Goal: Task Accomplishment & Management: Manage account settings

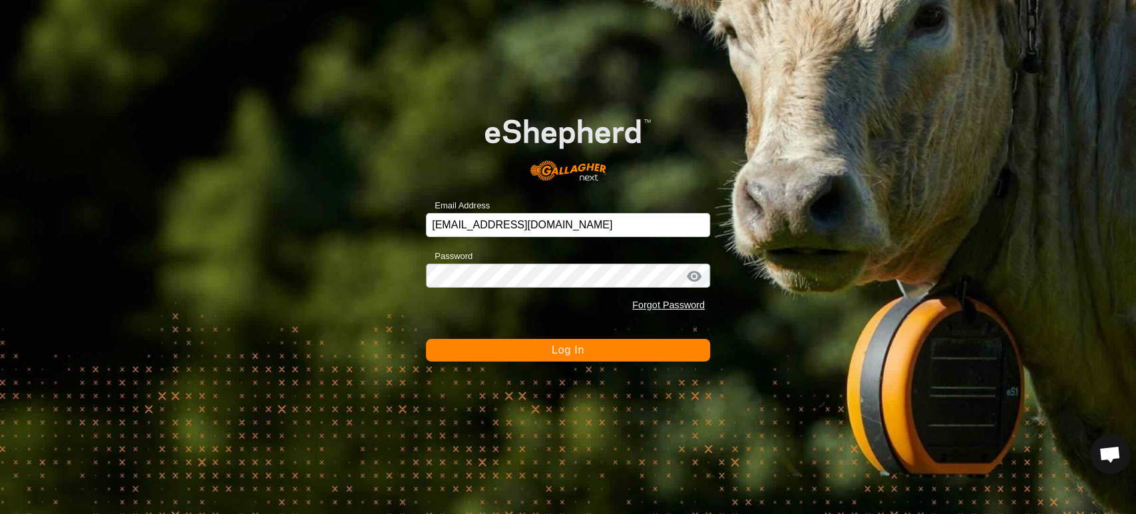
scroll to position [6969, 0]
click at [558, 355] on span "Log In" at bounding box center [567, 349] width 33 height 11
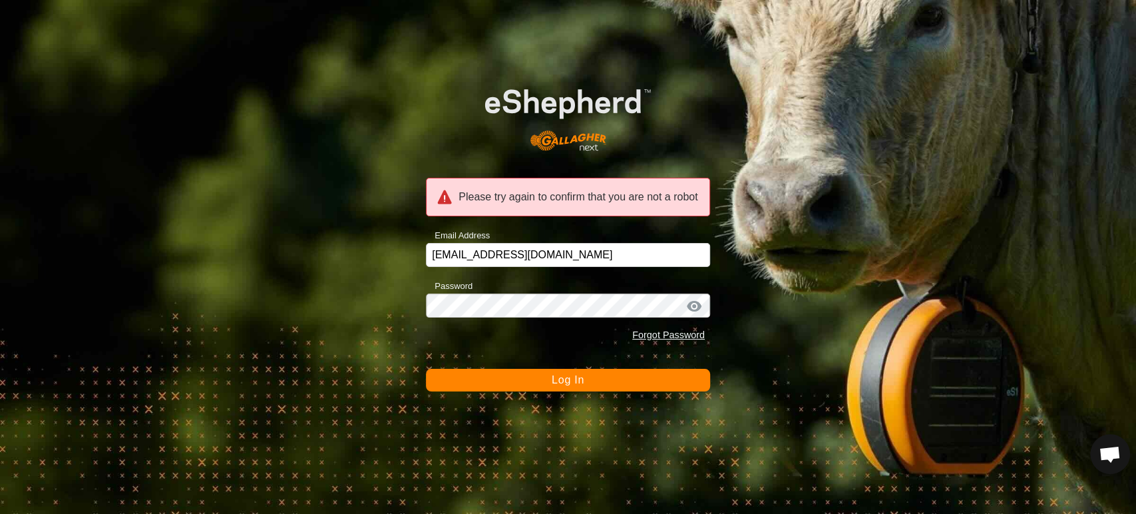
click at [567, 385] on span "Log In" at bounding box center [567, 379] width 33 height 11
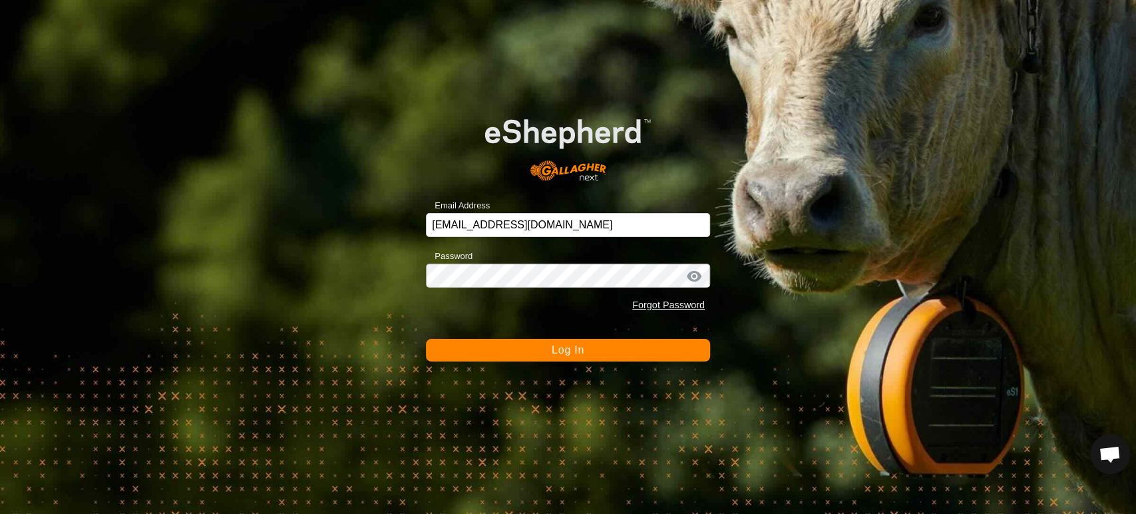
click at [563, 359] on button "Log In" at bounding box center [568, 350] width 284 height 23
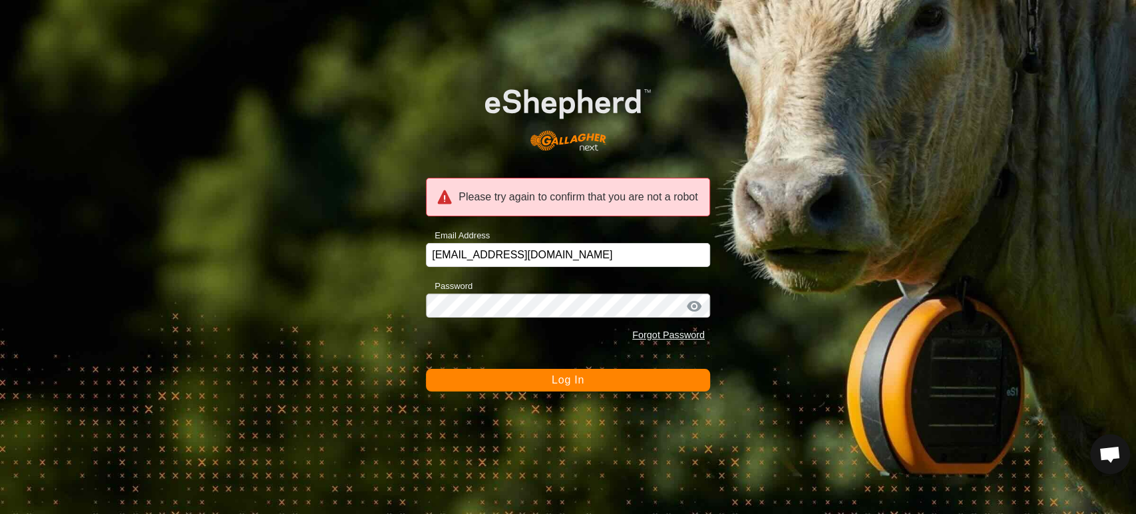
click at [693, 309] on div at bounding box center [694, 305] width 20 height 13
click at [579, 384] on span "Log In" at bounding box center [567, 379] width 33 height 11
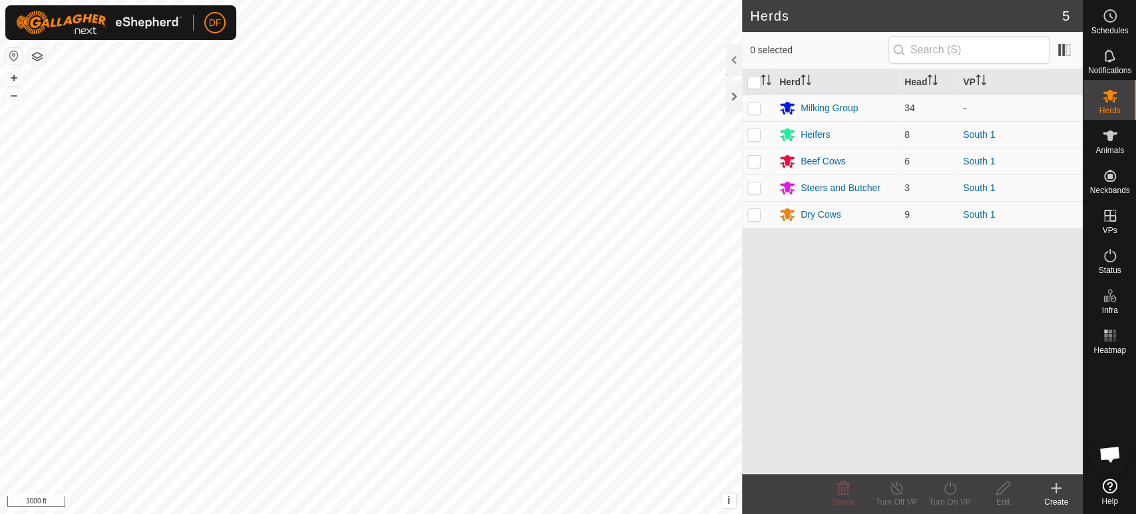
scroll to position [6969, 0]
click at [1106, 19] on icon at bounding box center [1110, 16] width 16 height 16
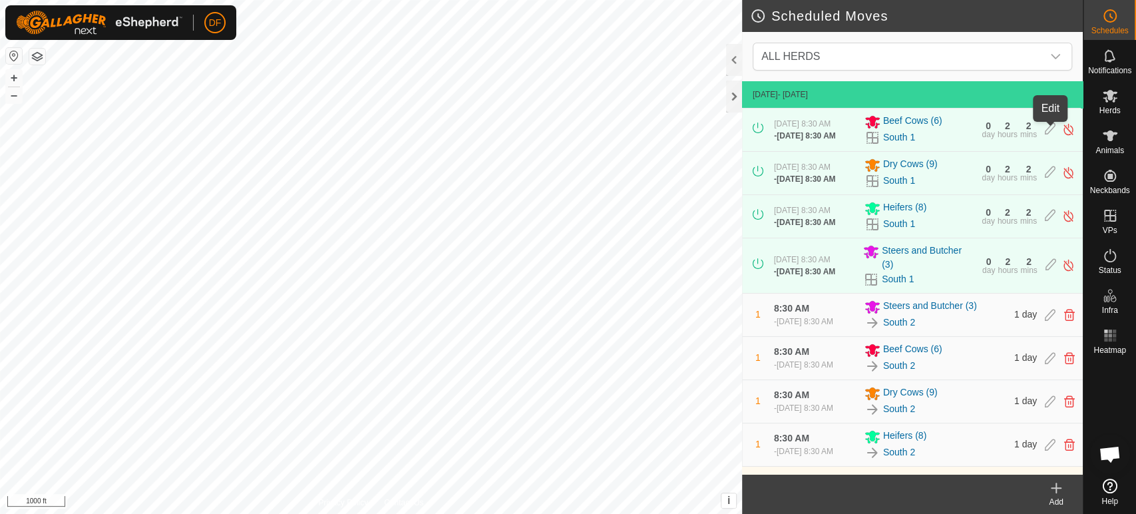
click at [1050, 133] on icon at bounding box center [1049, 129] width 11 height 14
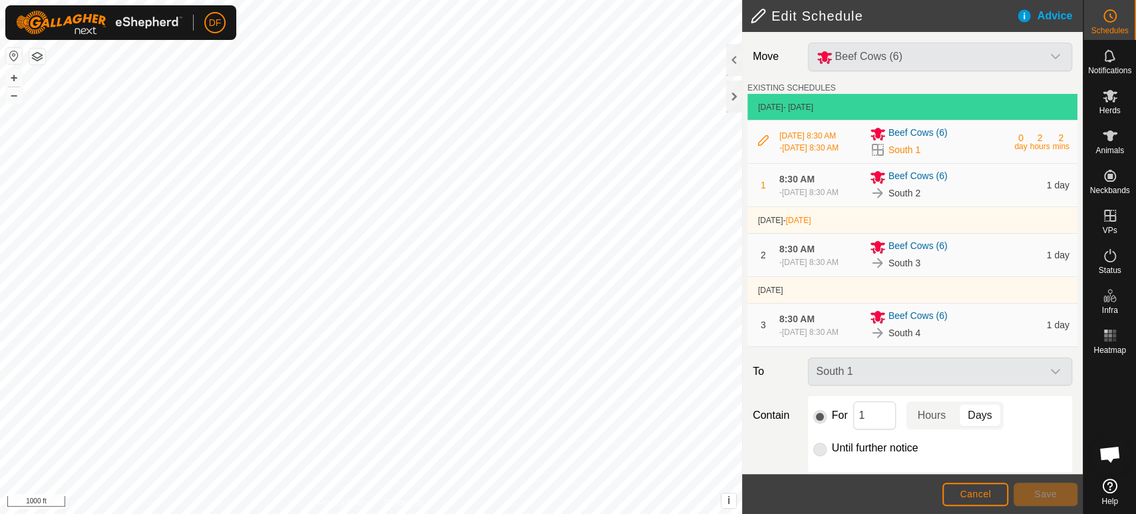
click at [762, 146] on icon at bounding box center [763, 140] width 11 height 11
click at [909, 385] on div "South 1" at bounding box center [939, 371] width 275 height 28
click at [1038, 142] on div "hours" at bounding box center [1040, 146] width 20 height 8
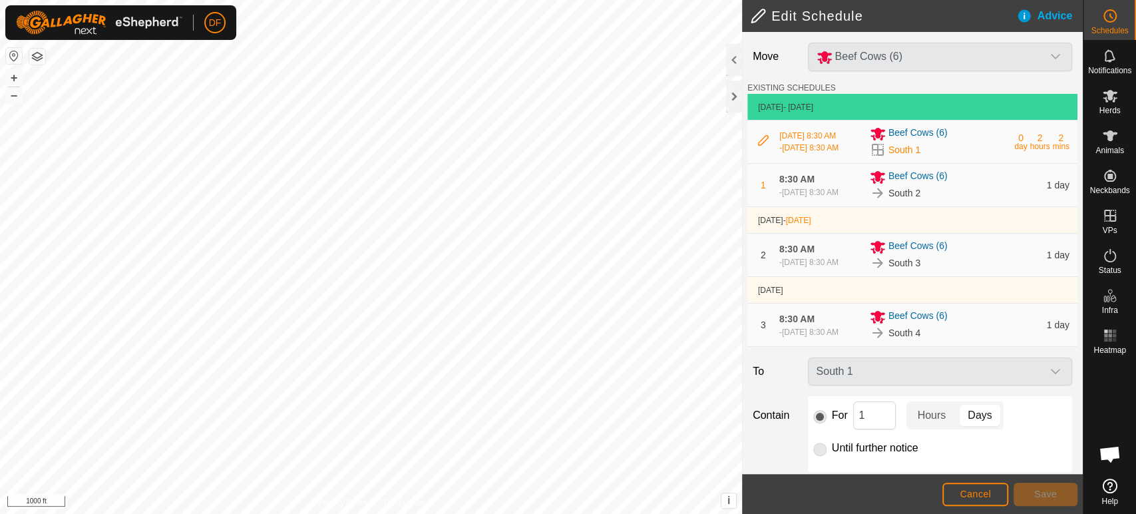
click at [1054, 190] on span "1 day" at bounding box center [1057, 185] width 23 height 11
click at [869, 429] on input "1" at bounding box center [874, 415] width 43 height 28
click at [933, 429] on p-togglebutton "Hours" at bounding box center [931, 415] width 51 height 28
click at [876, 429] on input "1" at bounding box center [874, 415] width 43 height 28
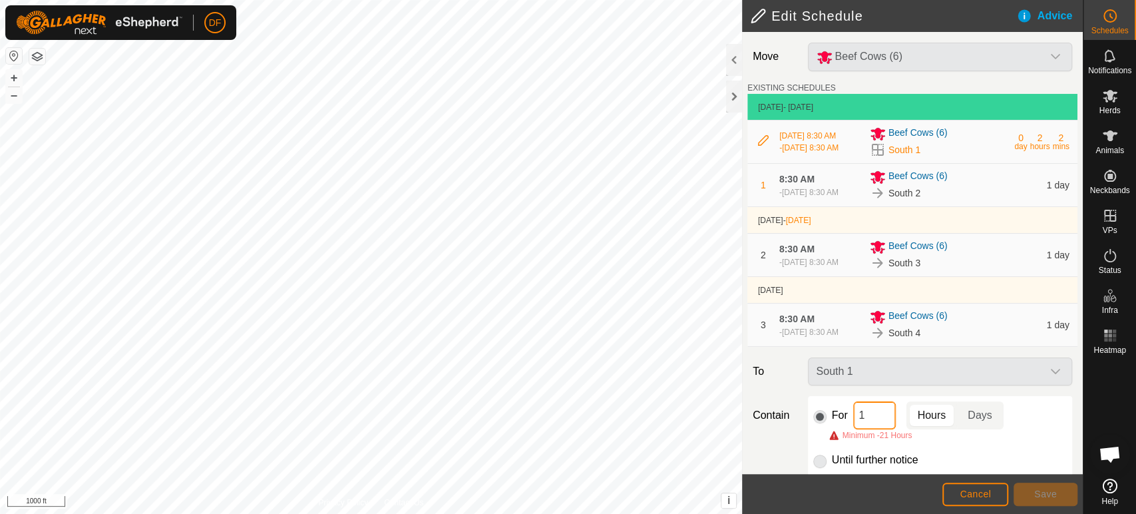
click at [876, 429] on input "1" at bounding box center [874, 415] width 43 height 28
type input "28"
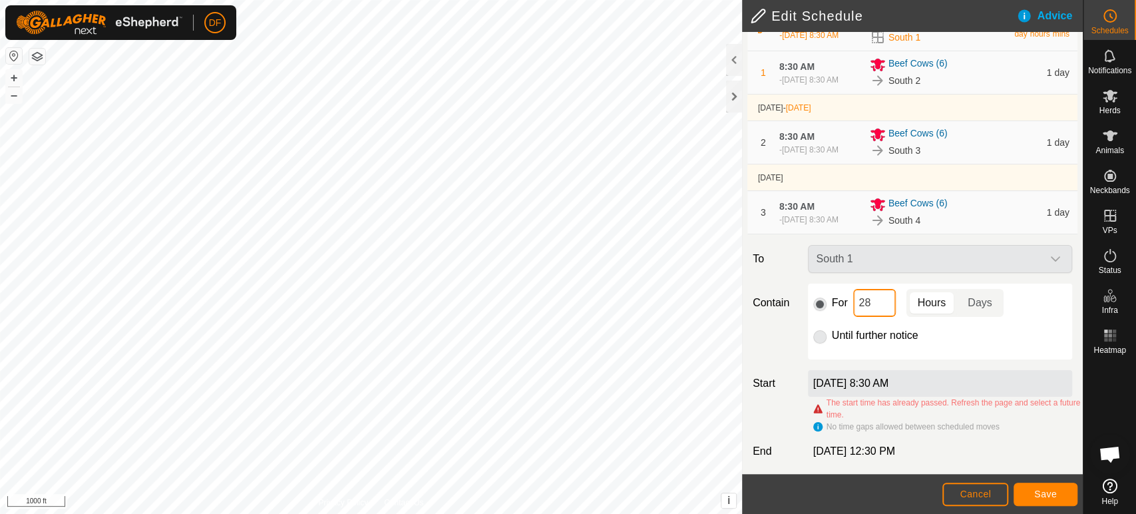
scroll to position [139, 0]
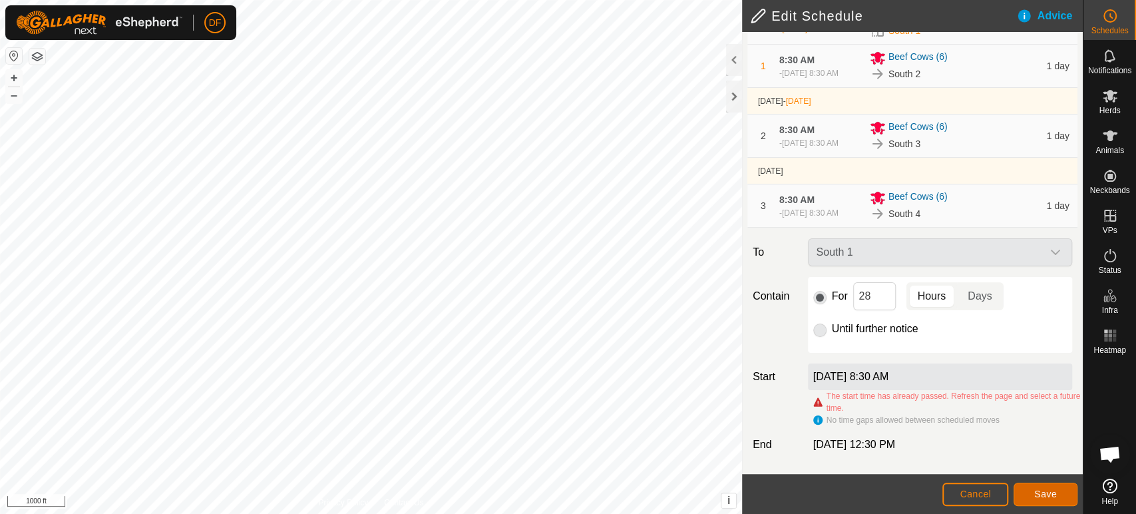
click at [1044, 499] on span "Save" at bounding box center [1045, 493] width 23 height 11
click at [889, 381] on label "Sep 20, 2025, 8:30 AM" at bounding box center [851, 376] width 76 height 11
click at [1028, 489] on button "Save" at bounding box center [1045, 493] width 64 height 23
click at [816, 334] on p-radiobutton at bounding box center [819, 329] width 13 height 16
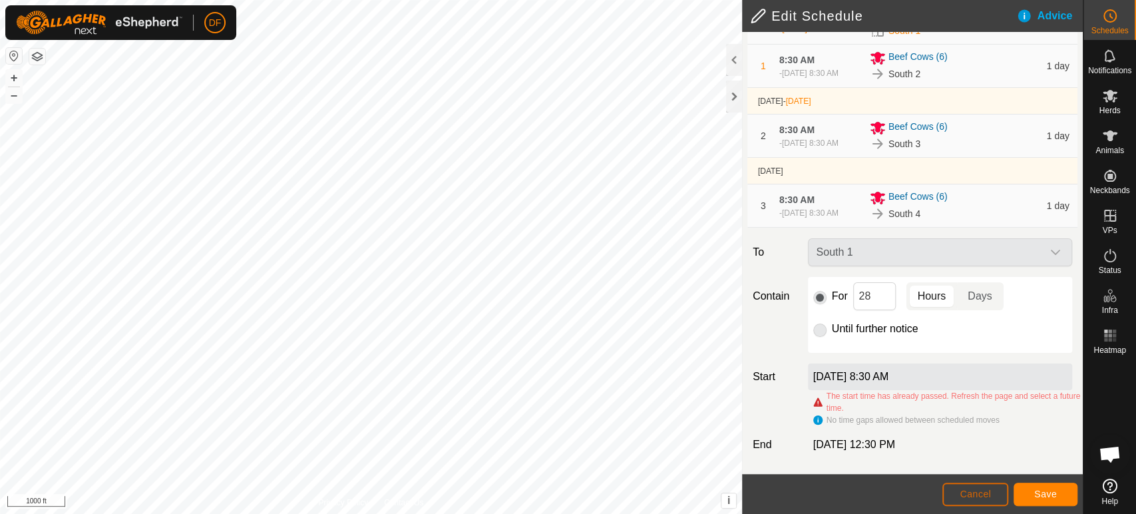
click at [974, 491] on span "Cancel" at bounding box center [974, 493] width 31 height 11
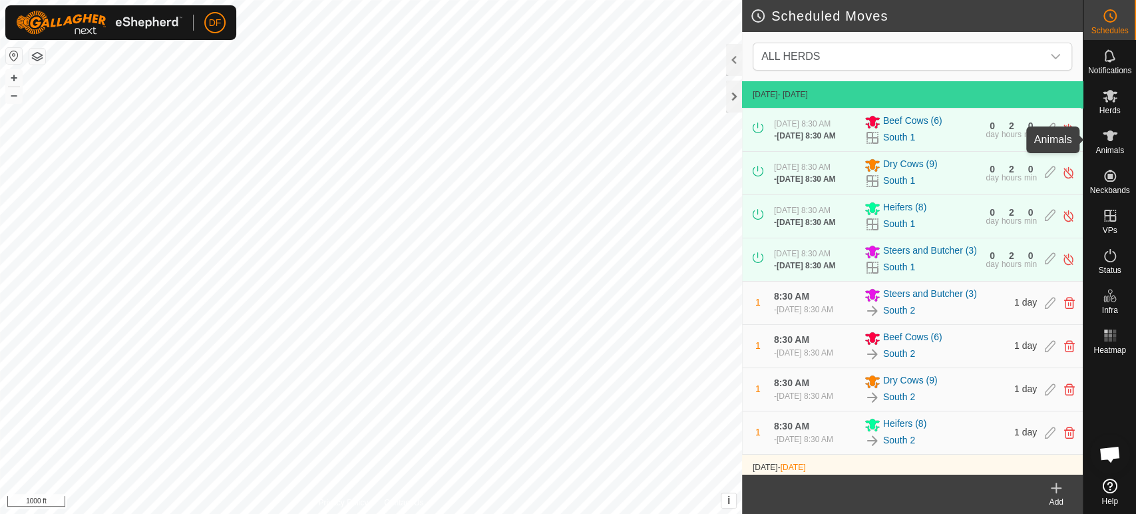
click at [1110, 148] on span "Animals" at bounding box center [1109, 150] width 29 height 8
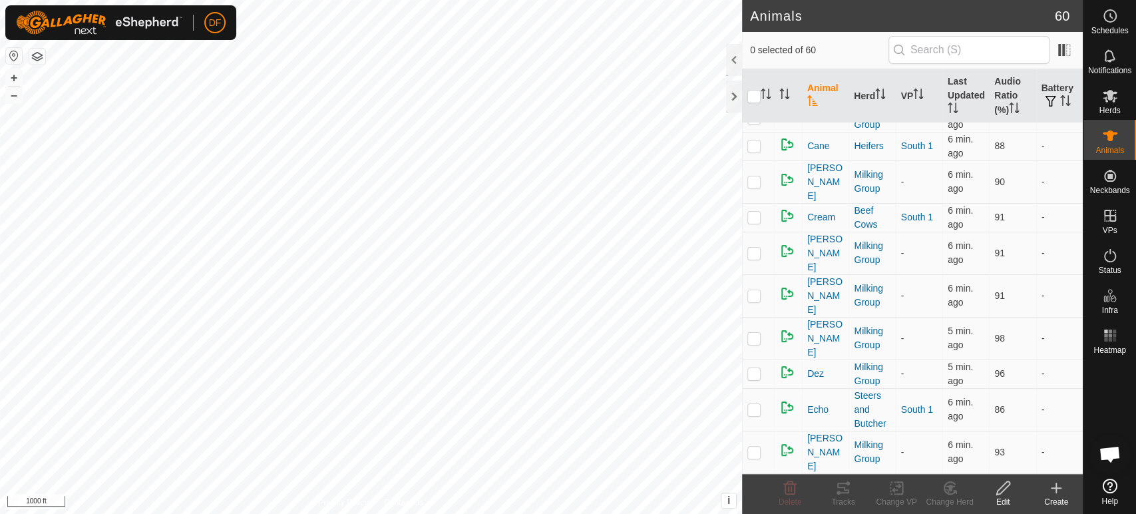
scroll to position [399, 0]
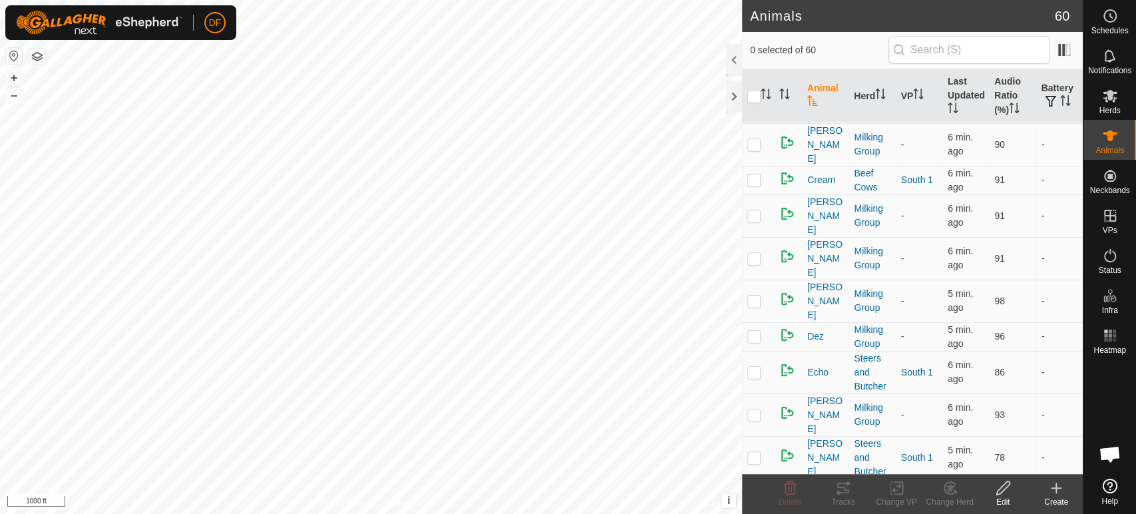
checkbox input "true"
click at [945, 492] on icon at bounding box center [948, 488] width 11 height 12
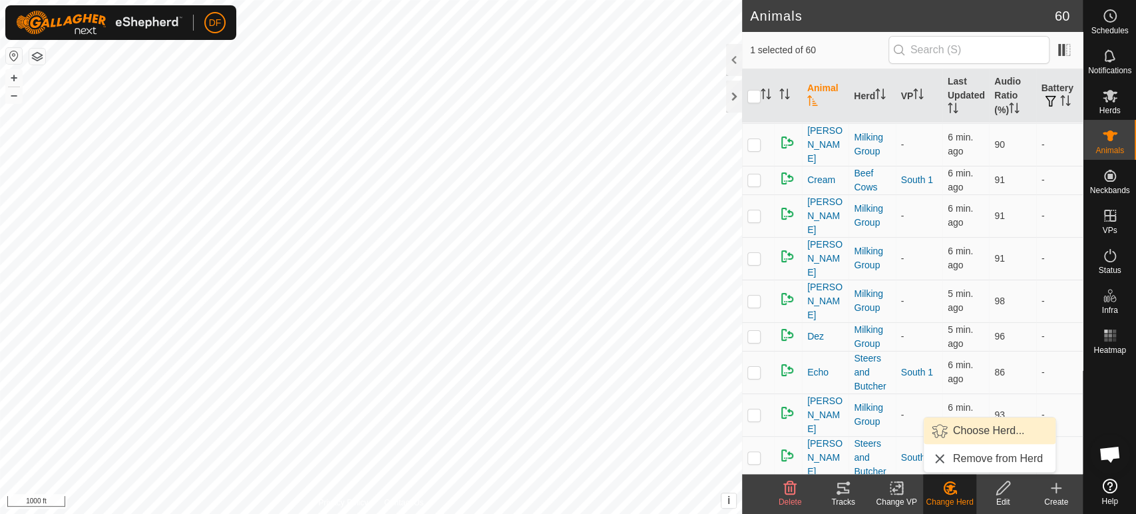
click at [989, 430] on link "Choose Herd..." at bounding box center [989, 430] width 132 height 27
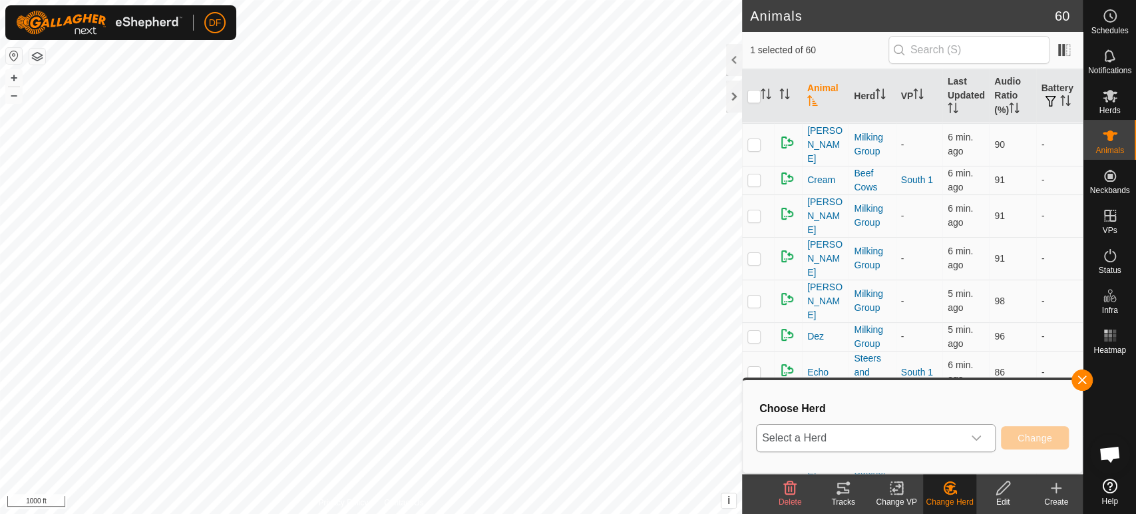
click at [977, 440] on icon "dropdown trigger" at bounding box center [976, 437] width 11 height 11
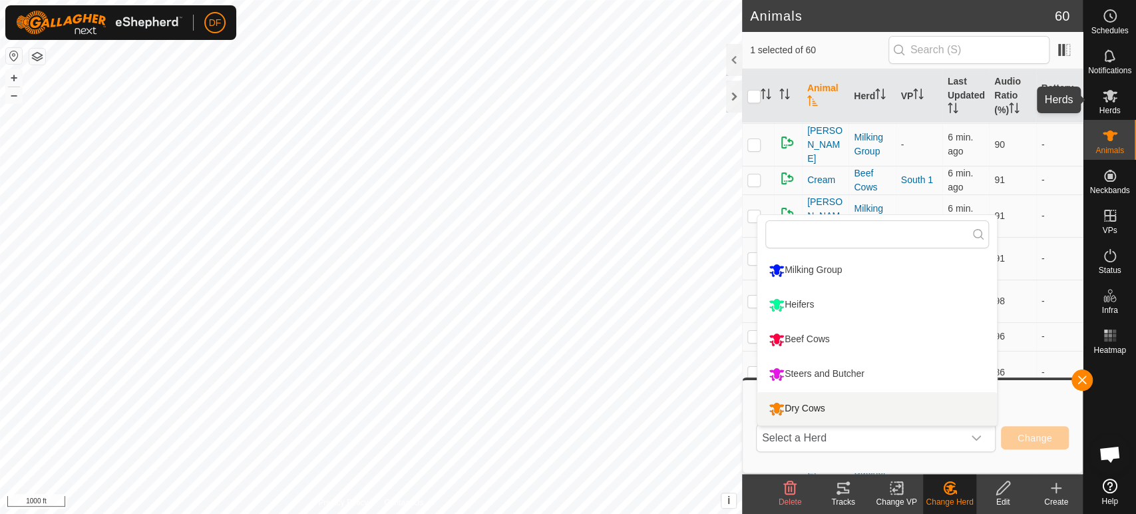
click at [1122, 105] on div "Herds" at bounding box center [1109, 100] width 53 height 40
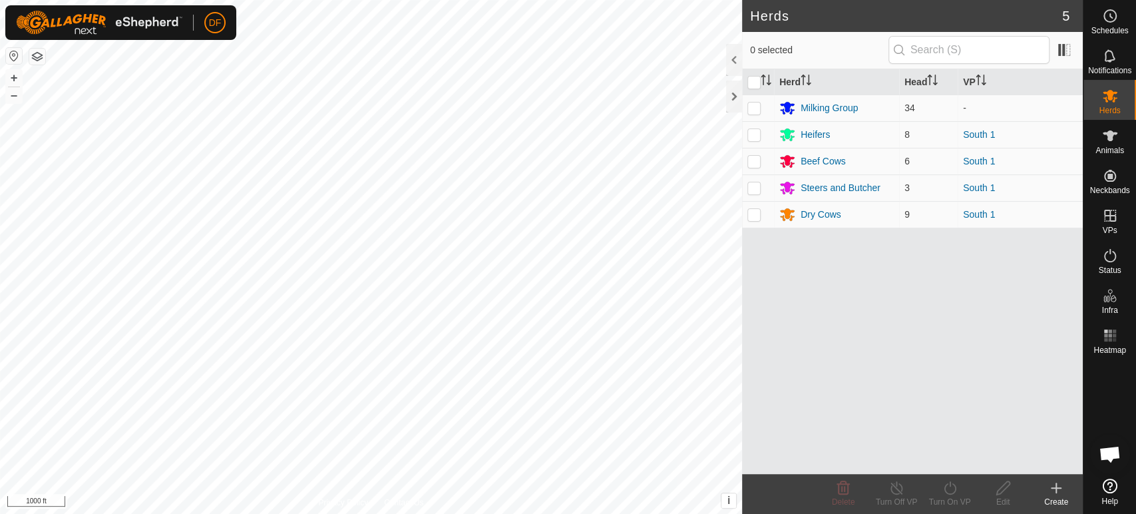
click at [1059, 494] on icon at bounding box center [1056, 488] width 16 height 16
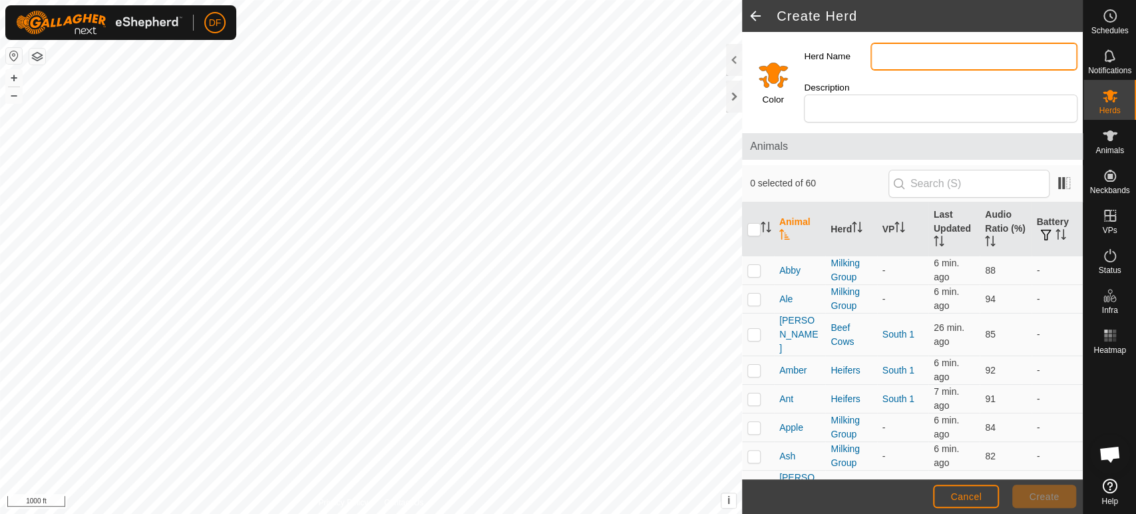
click at [899, 57] on input "Herd Name" at bounding box center [973, 57] width 207 height 28
click at [892, 55] on input "Moving" at bounding box center [973, 57] width 207 height 28
type input "Mooving"
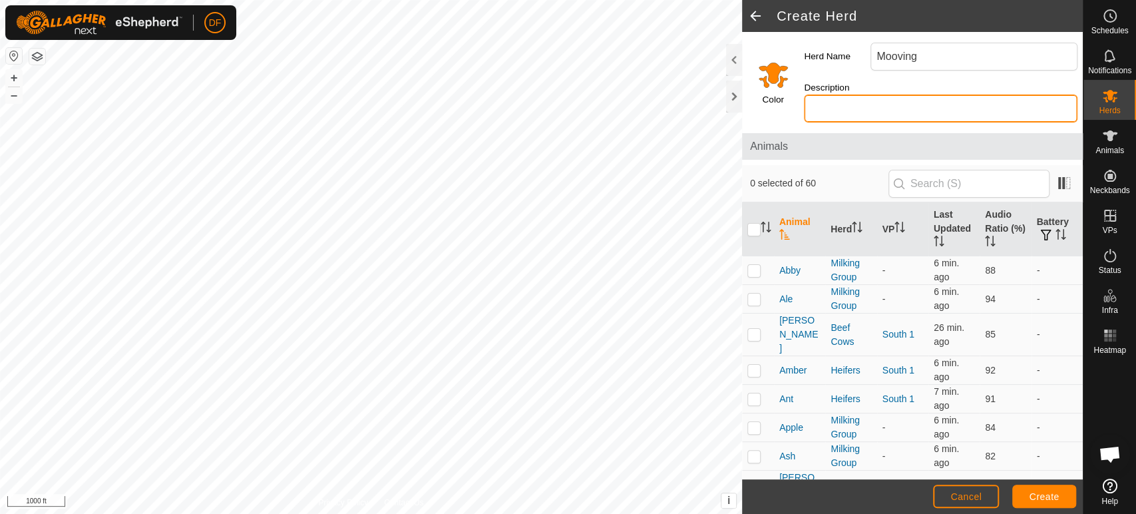
click at [861, 104] on input "Description" at bounding box center [940, 108] width 273 height 28
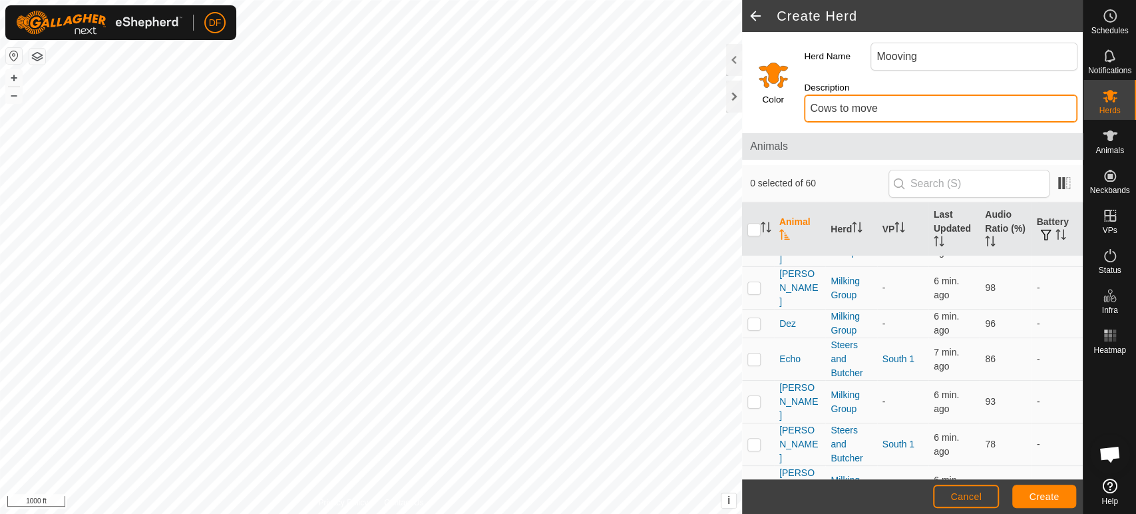
scroll to position [557, 0]
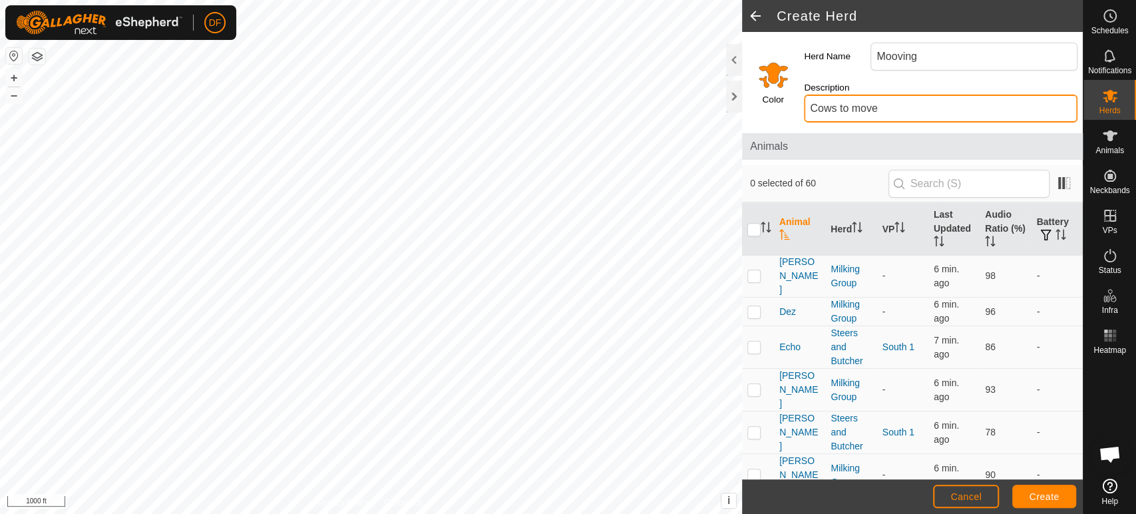
type input "Cows to move"
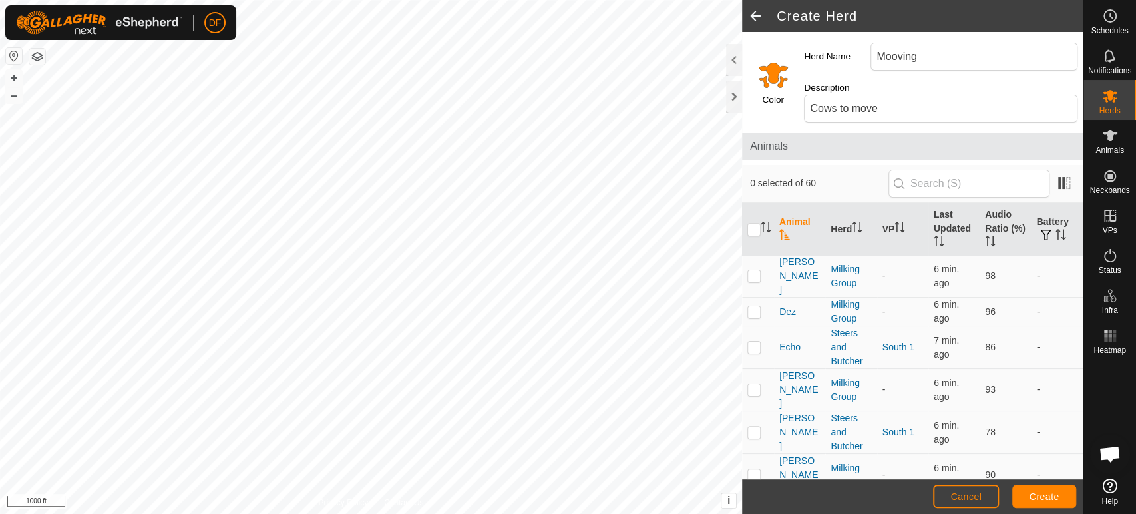
click at [752, 512] on p-checkbox at bounding box center [753, 517] width 13 height 11
checkbox input "true"
click at [1049, 500] on span "Create" at bounding box center [1044, 496] width 30 height 11
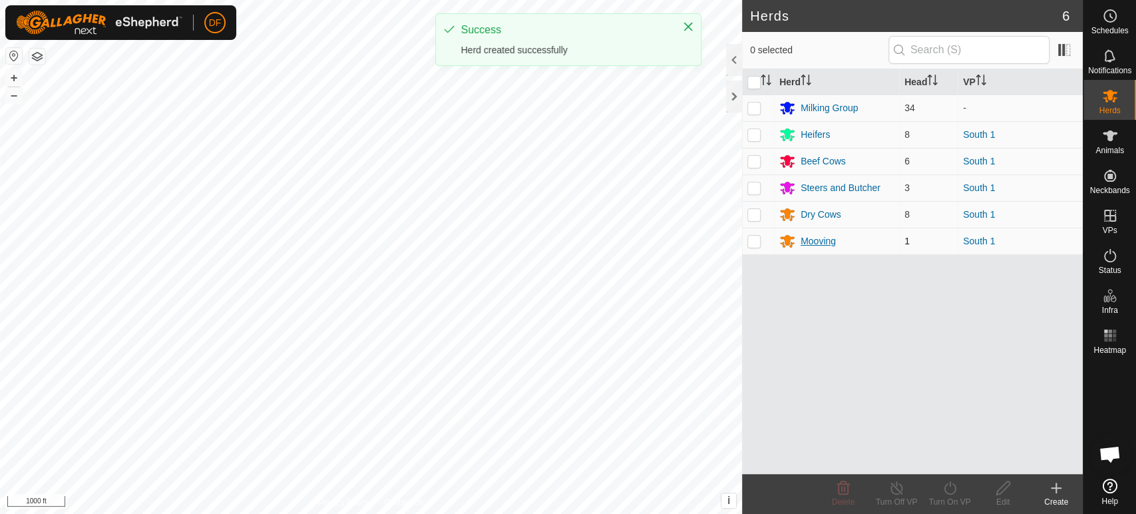
click at [820, 245] on div "Mooving" at bounding box center [817, 241] width 35 height 14
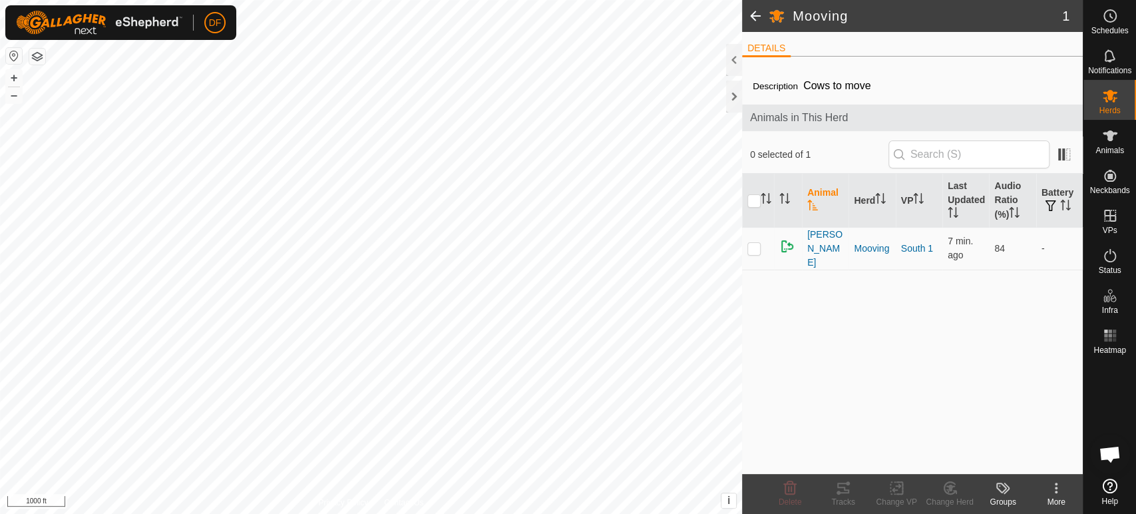
click at [758, 14] on span at bounding box center [755, 16] width 27 height 32
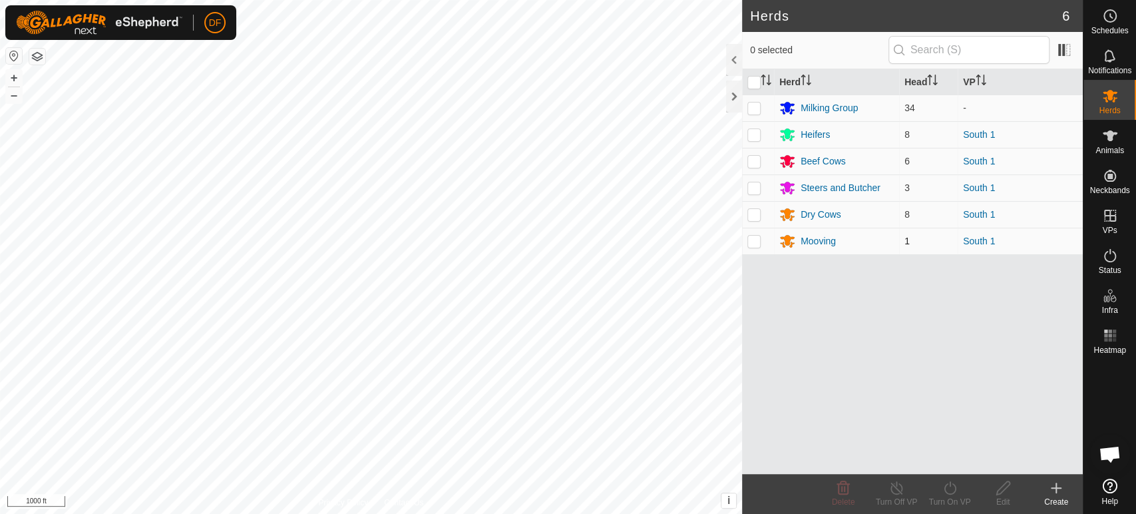
click at [754, 242] on p-checkbox at bounding box center [753, 240] width 13 height 11
checkbox input "true"
click at [998, 500] on div "Edit" at bounding box center [1002, 502] width 53 height 12
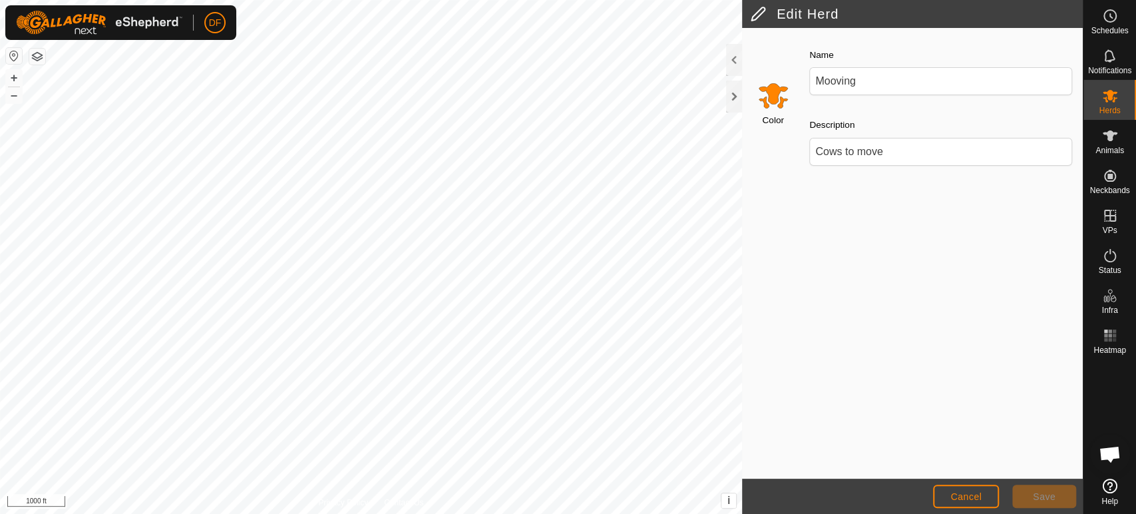
click at [776, 102] on input "Select a color" at bounding box center [773, 95] width 32 height 32
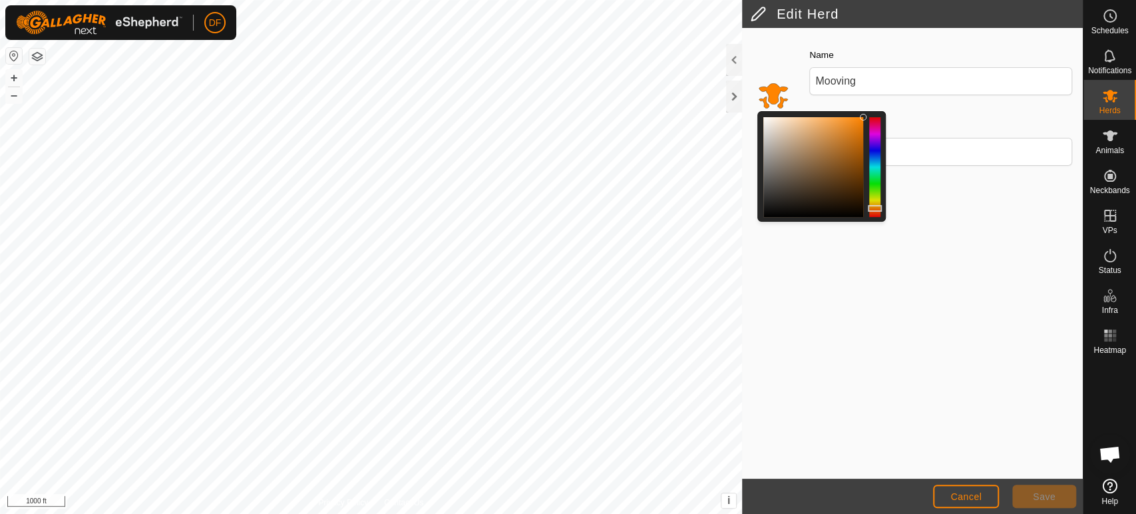
click at [874, 199] on div at bounding box center [874, 167] width 11 height 100
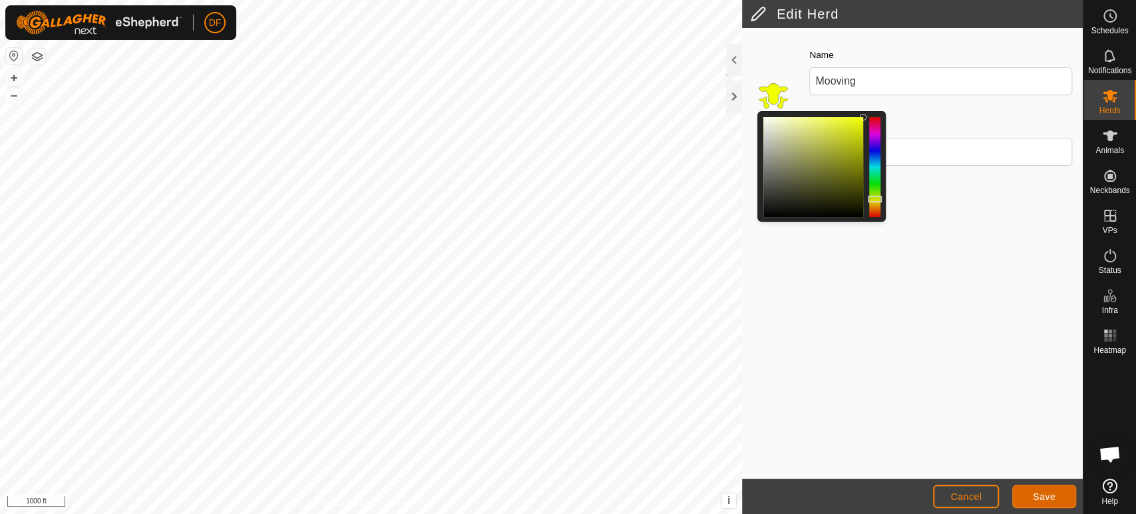
click at [1036, 500] on span "Save" at bounding box center [1043, 496] width 23 height 11
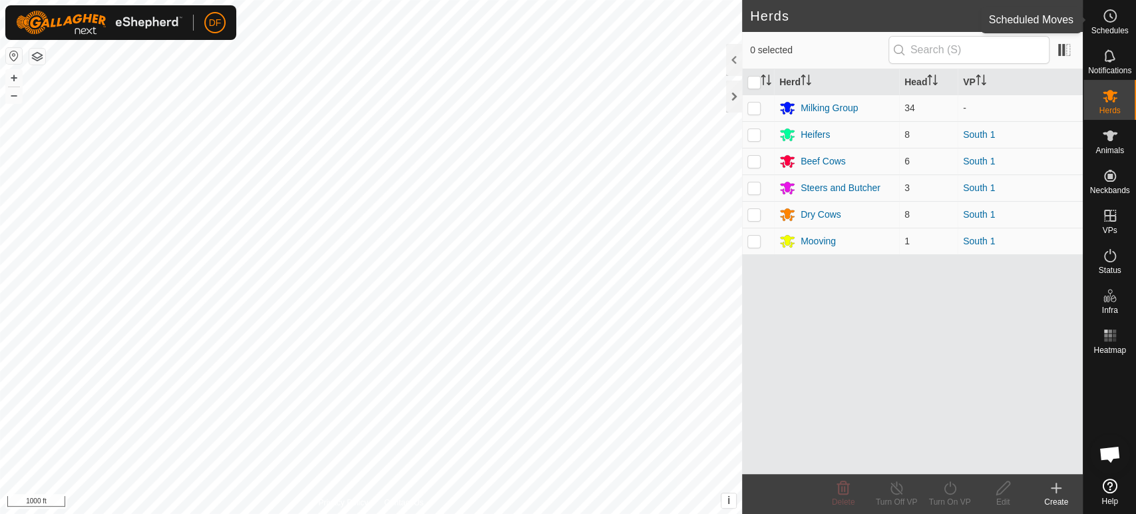
click at [1108, 28] on span "Schedules" at bounding box center [1108, 31] width 37 height 8
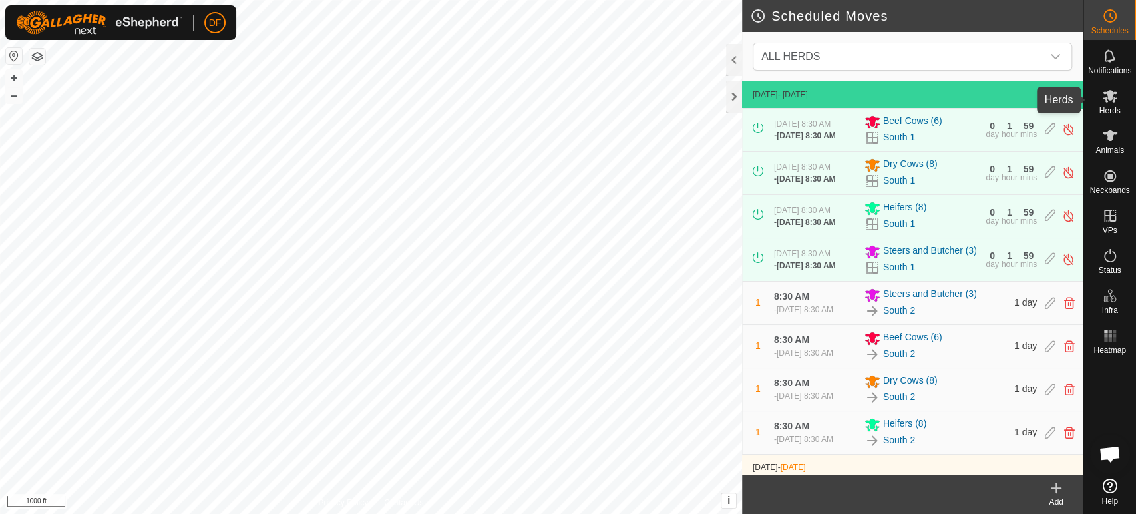
click at [1115, 102] on icon at bounding box center [1110, 96] width 16 height 16
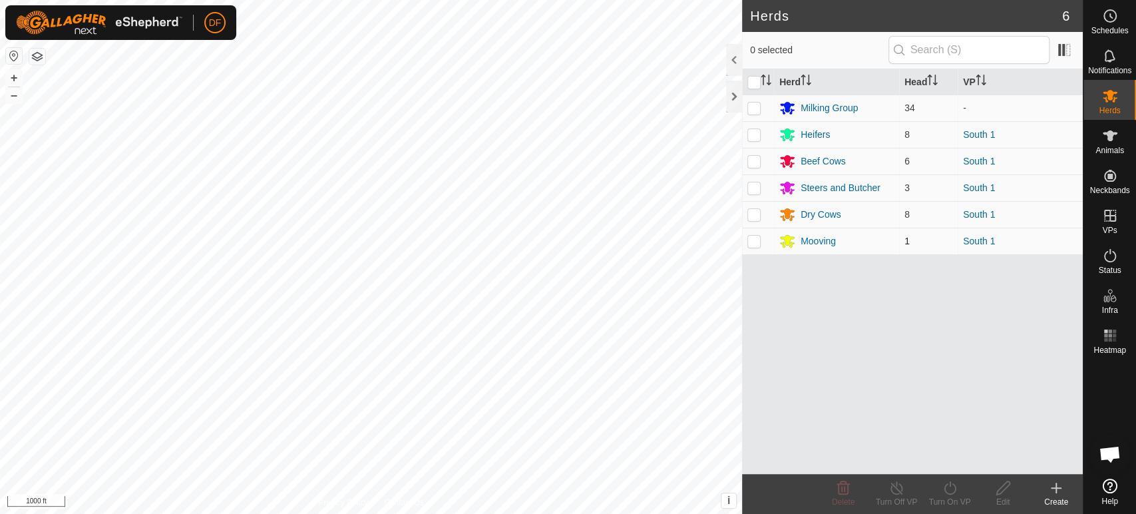
click at [751, 242] on p-checkbox at bounding box center [753, 240] width 13 height 11
checkbox input "true"
click at [893, 500] on div "Turn Off VP" at bounding box center [895, 502] width 53 height 12
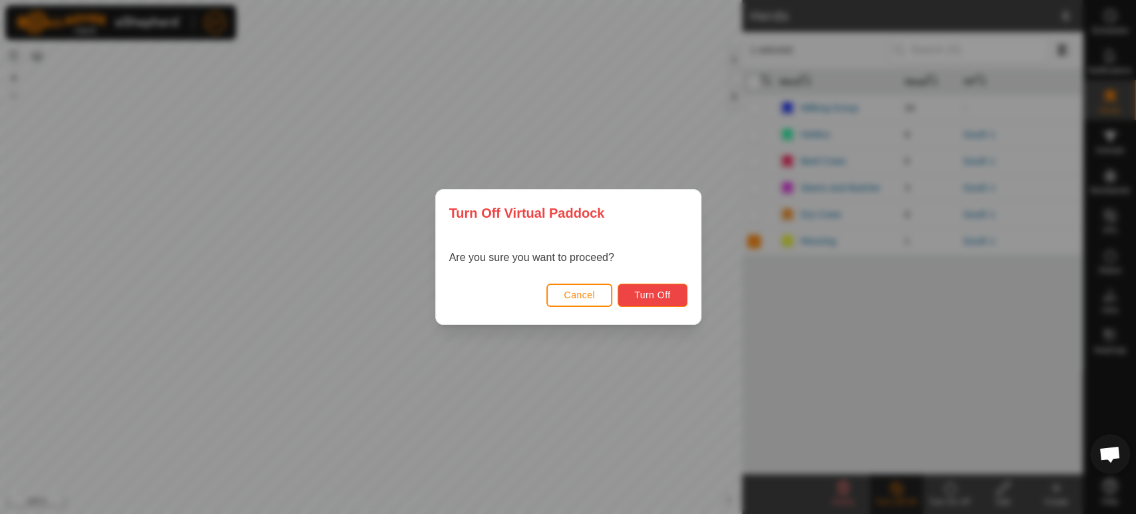
click at [660, 297] on span "Turn Off" at bounding box center [652, 294] width 37 height 11
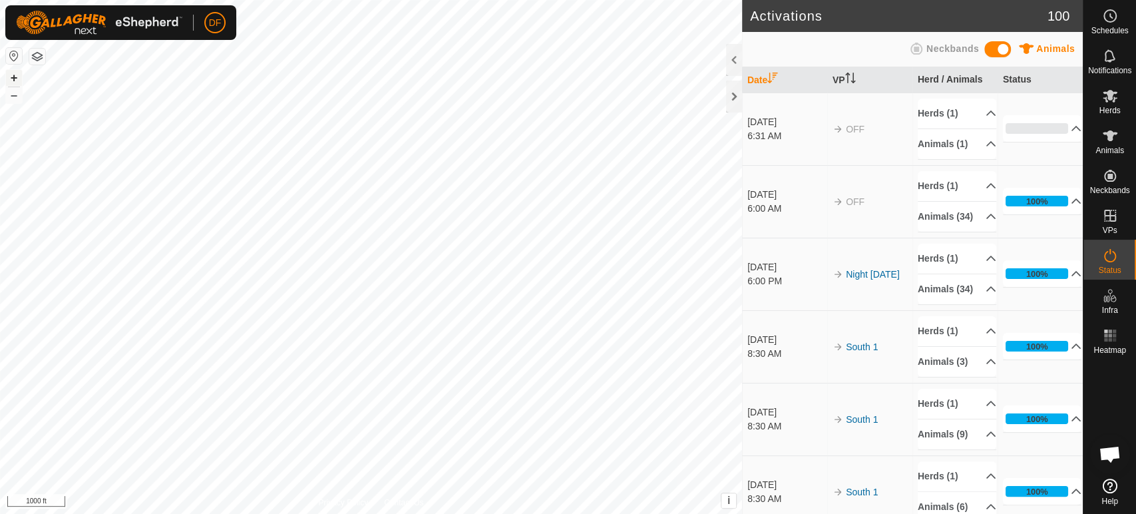
click at [13, 80] on button "+" at bounding box center [14, 78] width 16 height 16
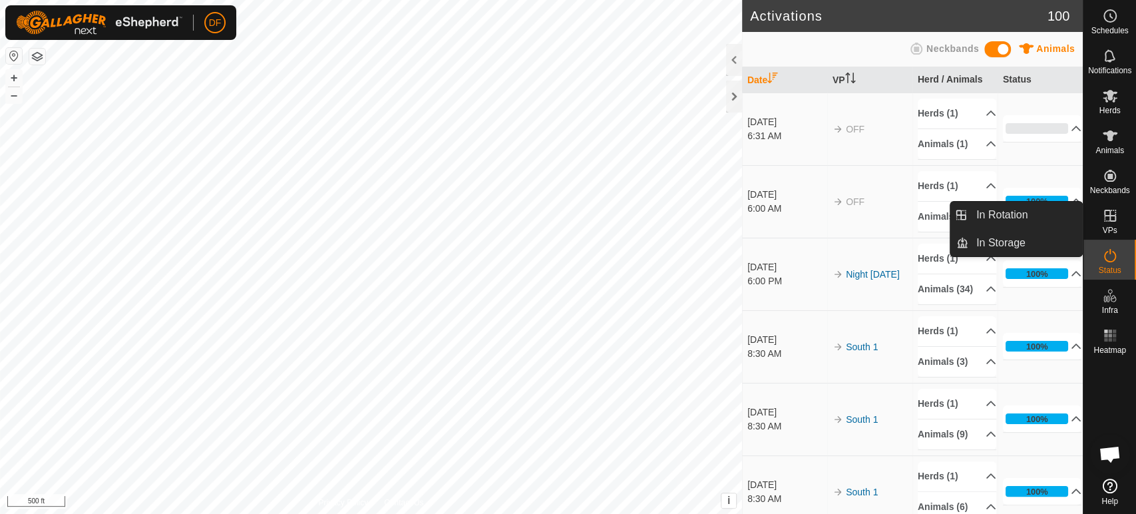
click at [1051, 216] on link "In Rotation" at bounding box center [1025, 215] width 114 height 27
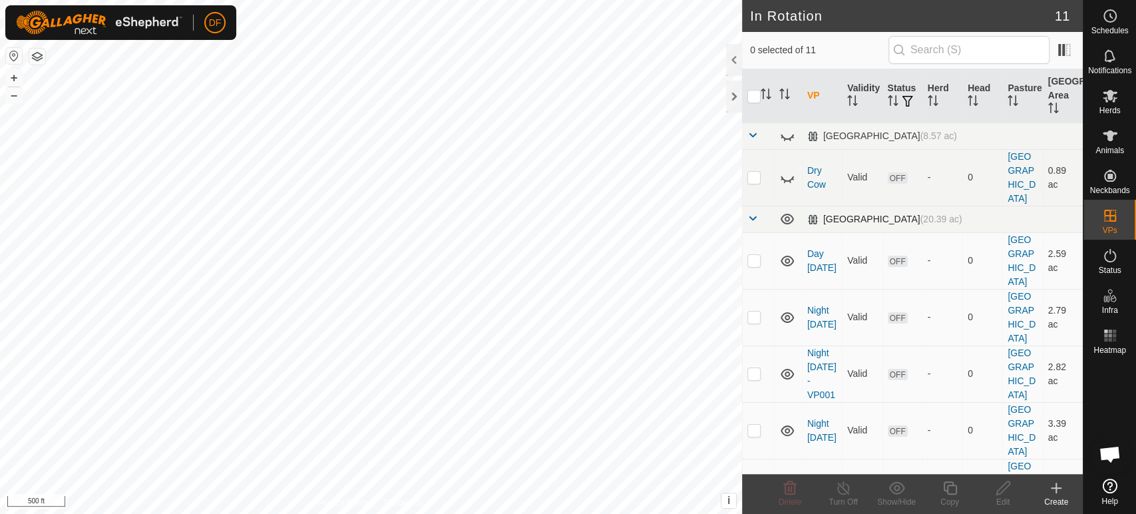
checkbox input "true"
click at [954, 494] on icon at bounding box center [949, 487] width 13 height 13
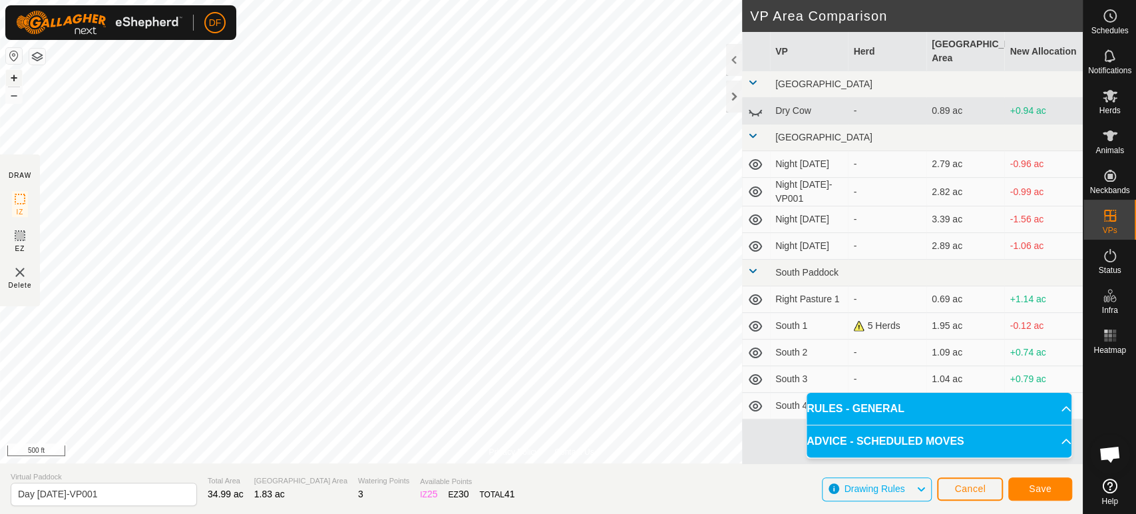
click at [14, 78] on button "+" at bounding box center [14, 78] width 16 height 16
click at [108, 496] on input "Day Sept 20-VP001" at bounding box center [104, 493] width 186 height 23
type input "Day Sept 21"
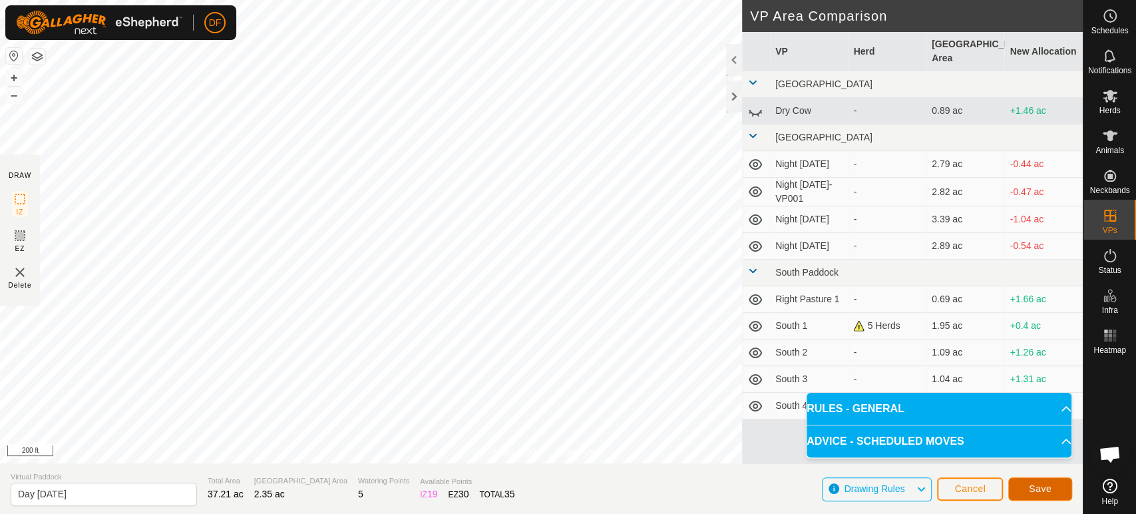
click at [1033, 490] on span "Save" at bounding box center [1039, 488] width 23 height 11
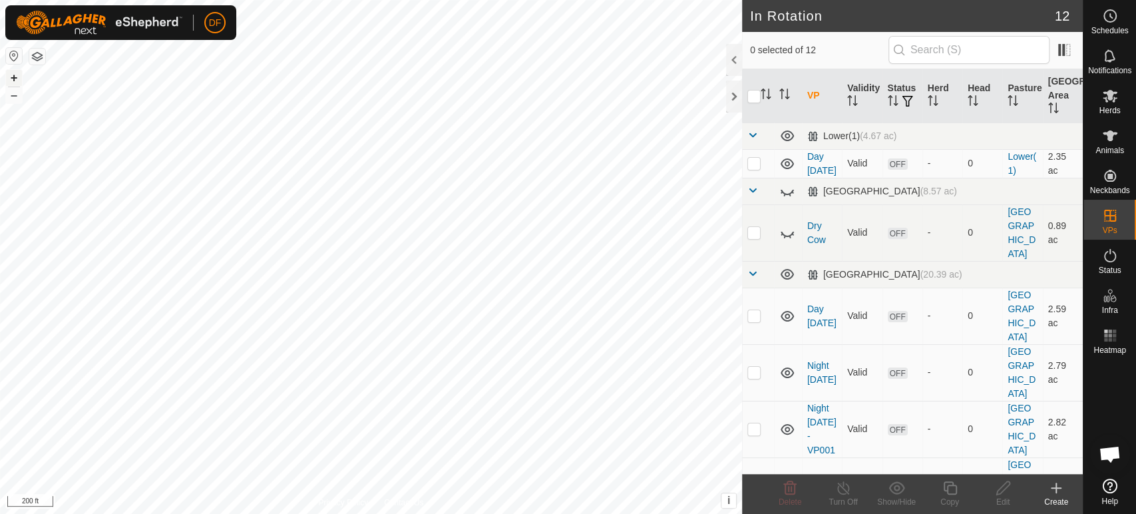
click at [13, 80] on button "+" at bounding box center [14, 78] width 16 height 16
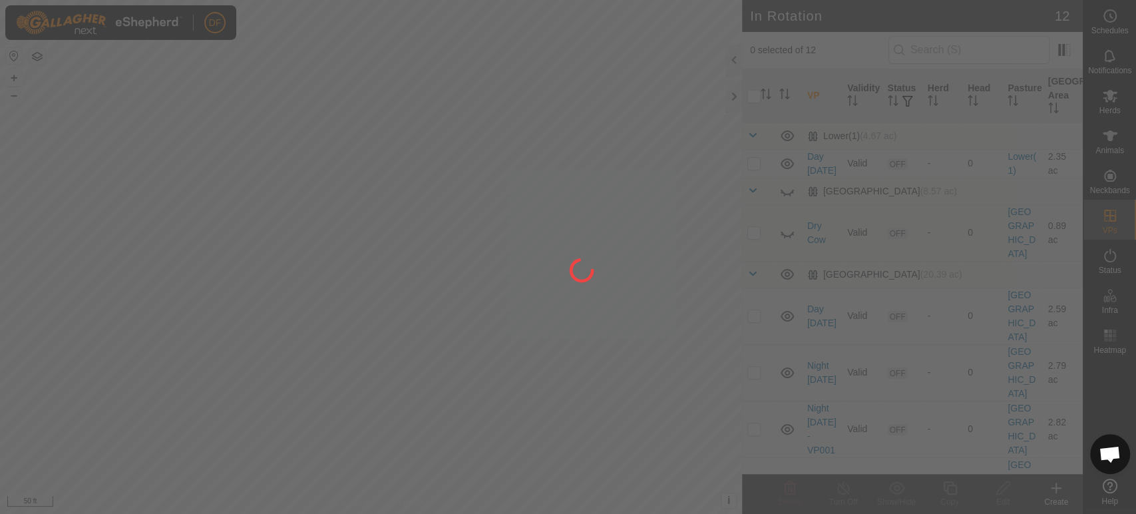
click at [300, 0] on html "DF Schedules Notifications Herds Animals Neckbands VPs Status Infra Heatmap Hel…" at bounding box center [568, 257] width 1136 height 514
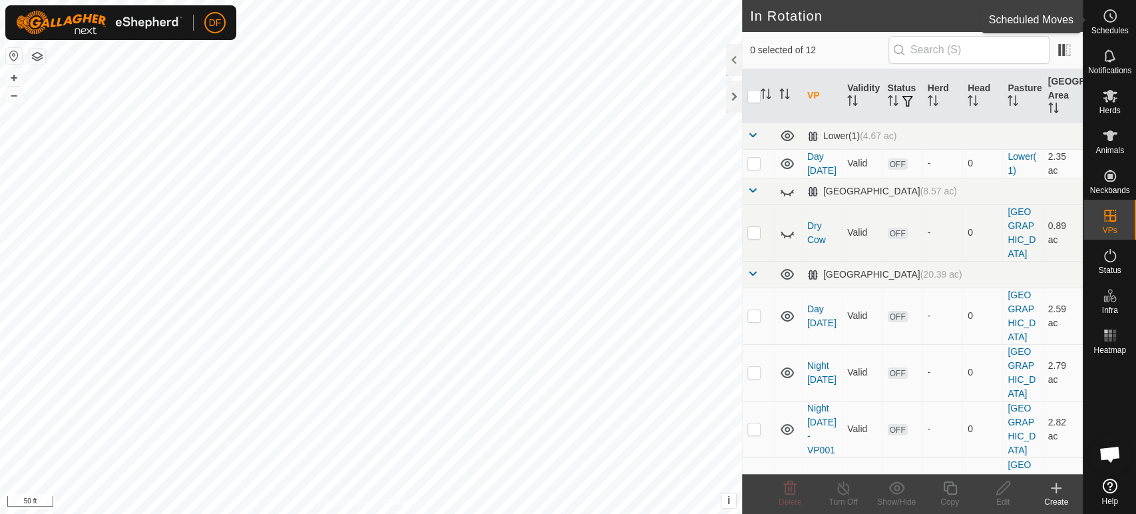
click at [1106, 13] on icon at bounding box center [1110, 16] width 16 height 16
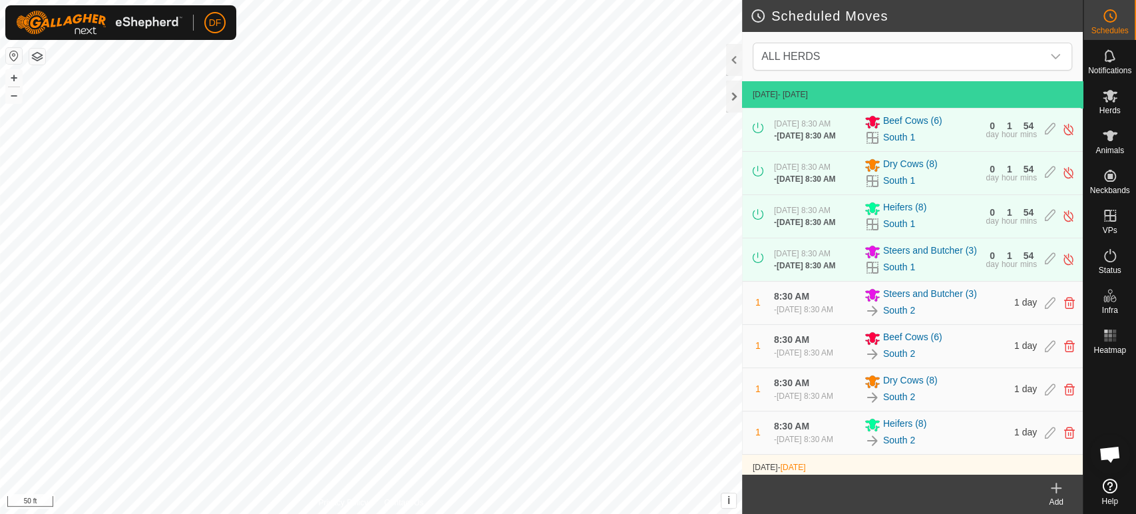
click at [1056, 495] on icon at bounding box center [1056, 488] width 16 height 16
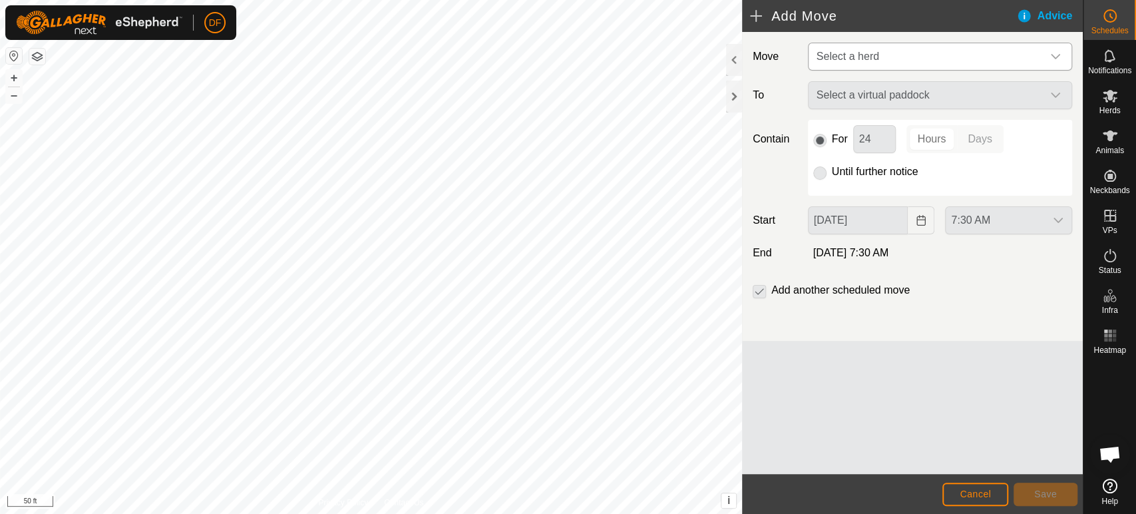
click at [856, 60] on span "Select a herd" at bounding box center [847, 56] width 63 height 11
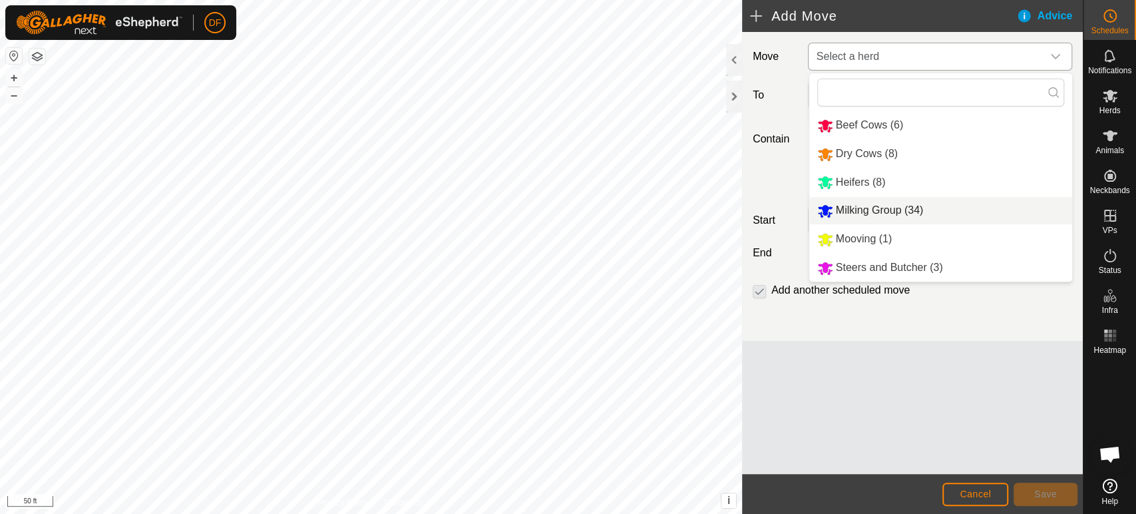
click at [849, 207] on li "Milking Group (34)" at bounding box center [940, 210] width 263 height 27
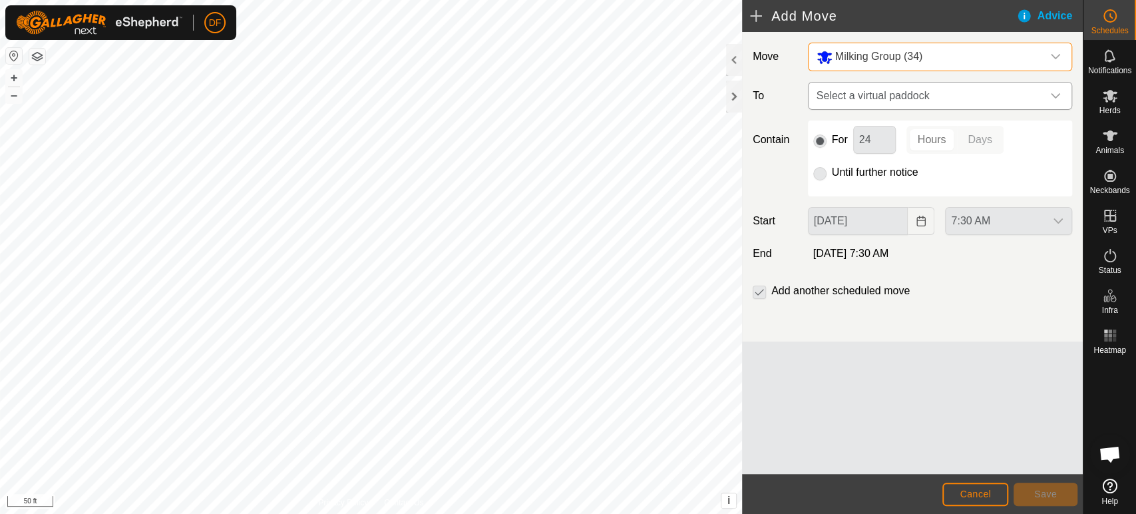
click at [891, 104] on span "Select a virtual paddock" at bounding box center [926, 95] width 231 height 27
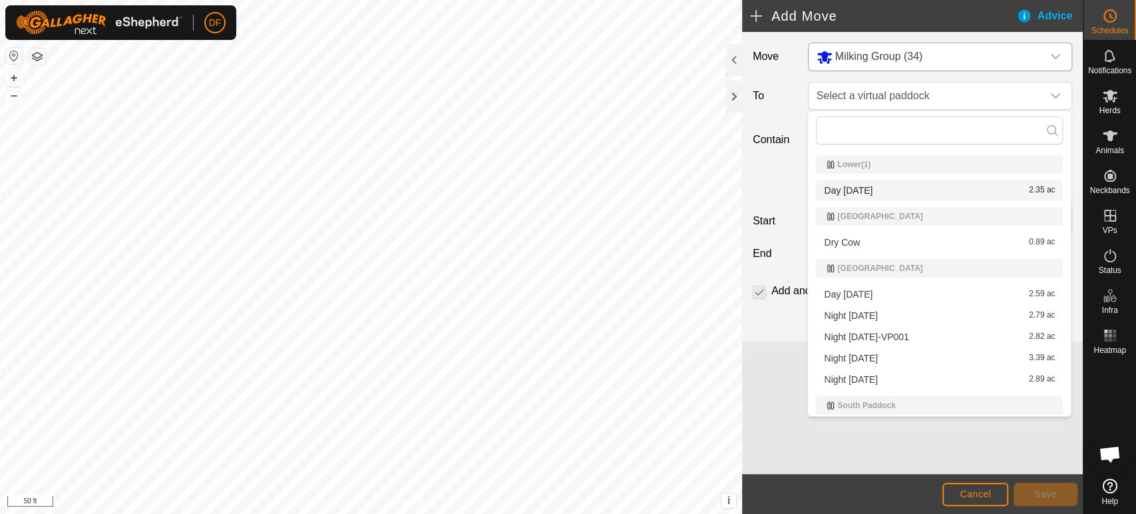
click at [847, 191] on li "Day Sept 21 2.35 ac" at bounding box center [939, 190] width 247 height 20
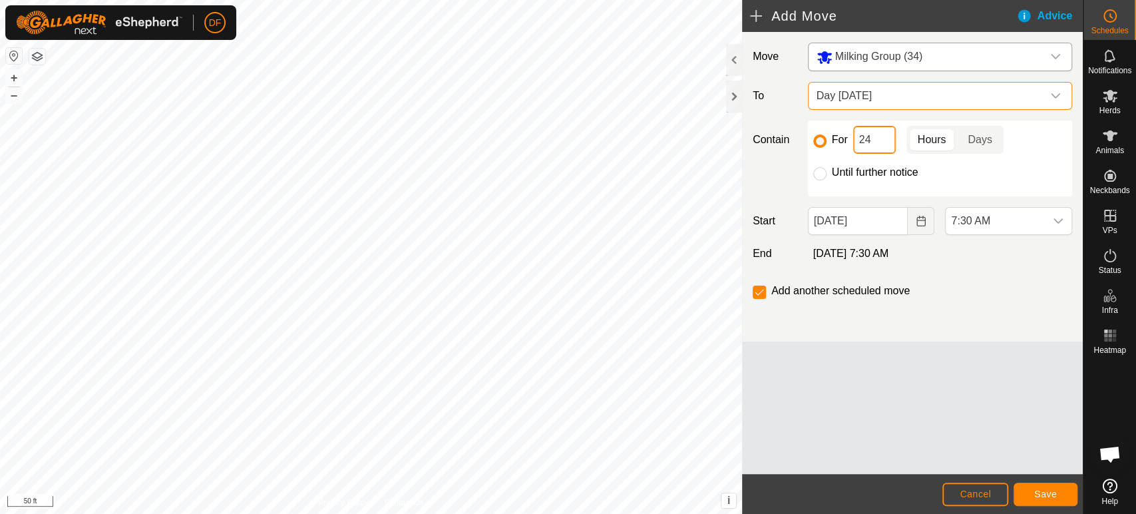
click at [881, 135] on input "24" at bounding box center [874, 140] width 43 height 28
type input "2"
type input "1"
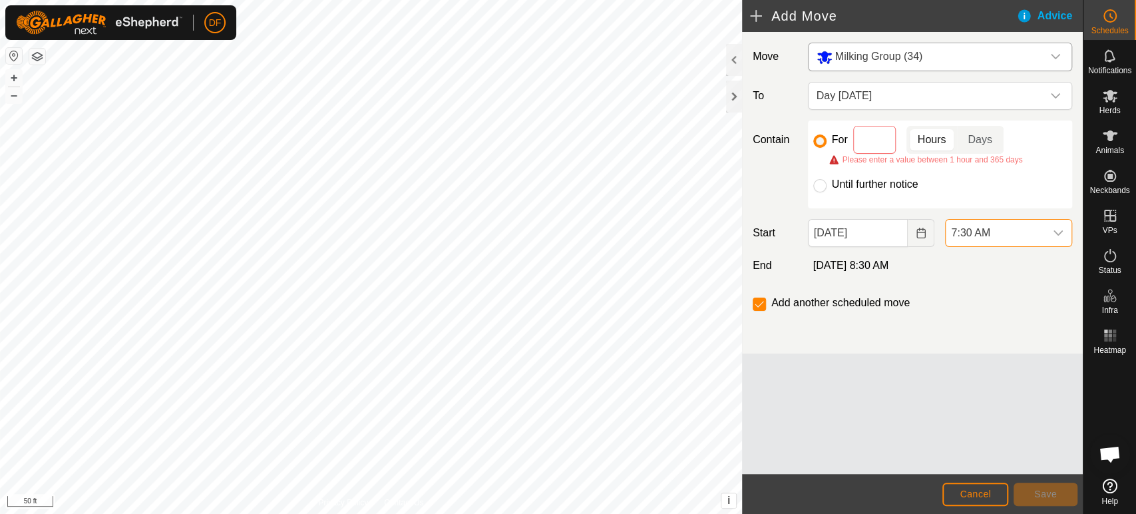
click at [1012, 233] on span "7:30 AM" at bounding box center [994, 233] width 99 height 27
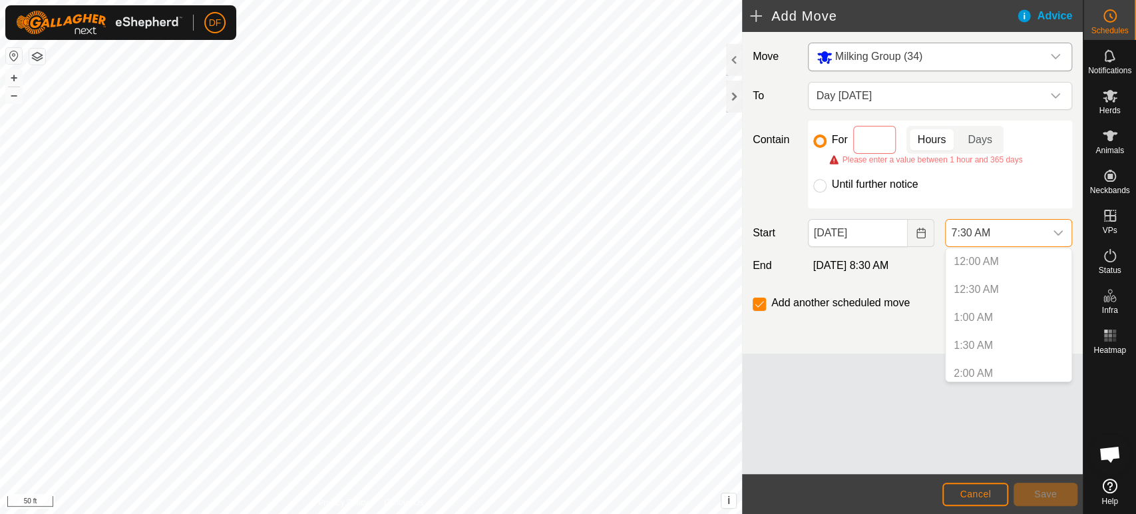
scroll to position [313, 0]
click at [991, 343] on p-selectitem "7:00 AM" at bounding box center [1008, 340] width 126 height 27
click at [980, 367] on li "7:30 AM" at bounding box center [1008, 368] width 126 height 27
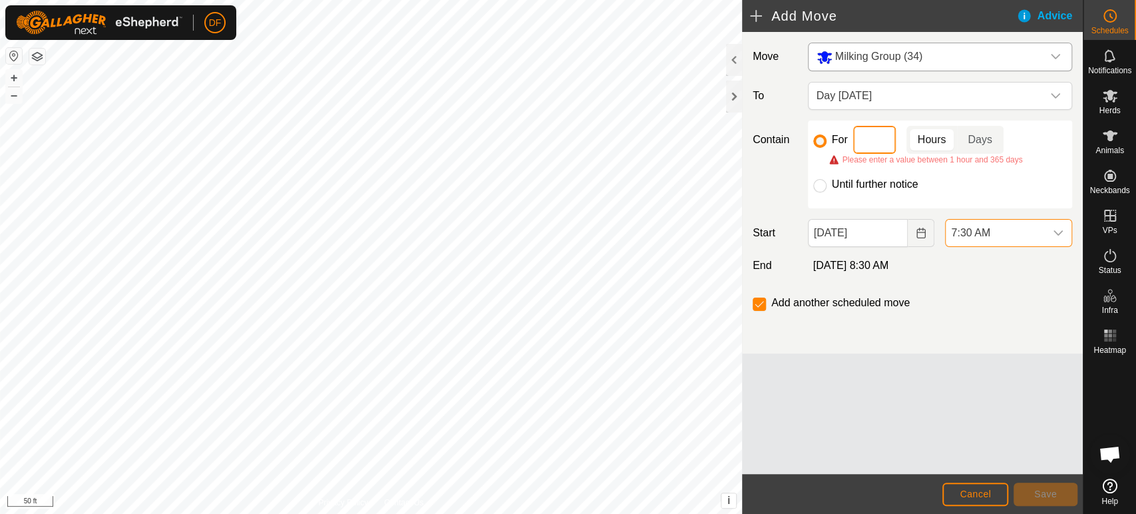
click at [872, 136] on input at bounding box center [874, 140] width 43 height 28
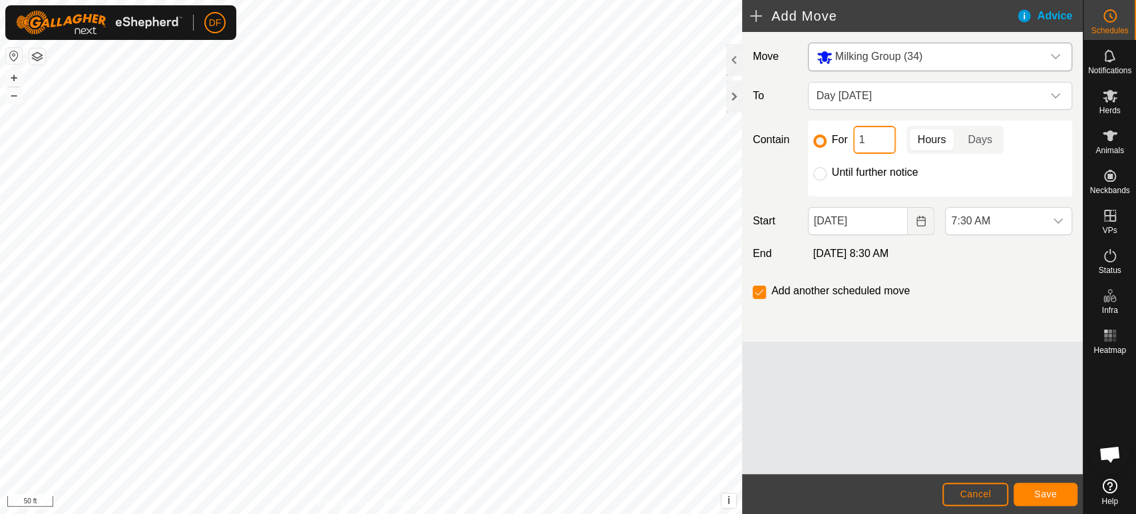
type input "10"
click at [1022, 223] on span "7:30 AM" at bounding box center [994, 221] width 99 height 27
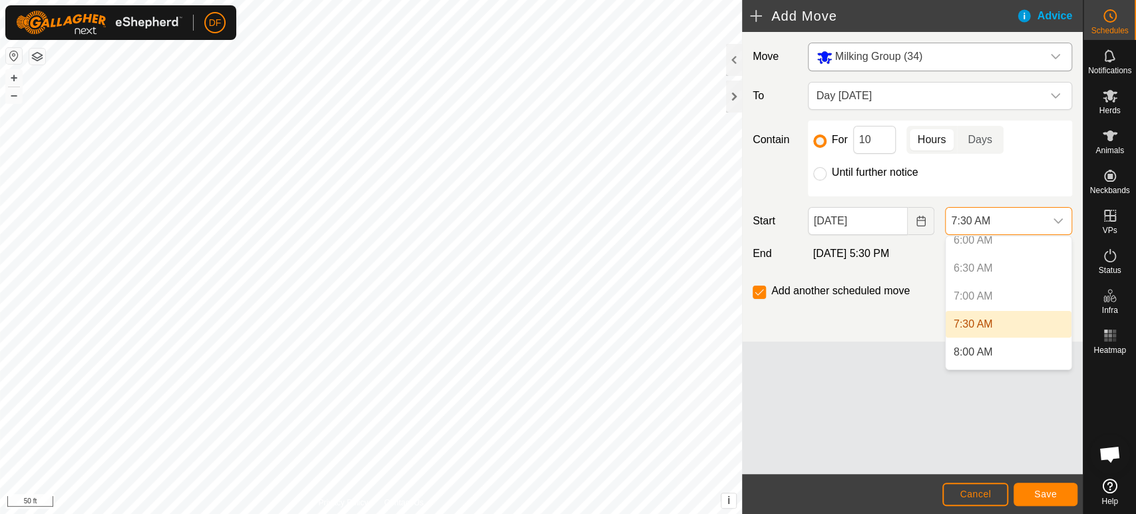
scroll to position [351, 0]
click at [1003, 345] on li "8:00 AM" at bounding box center [1008, 345] width 126 height 27
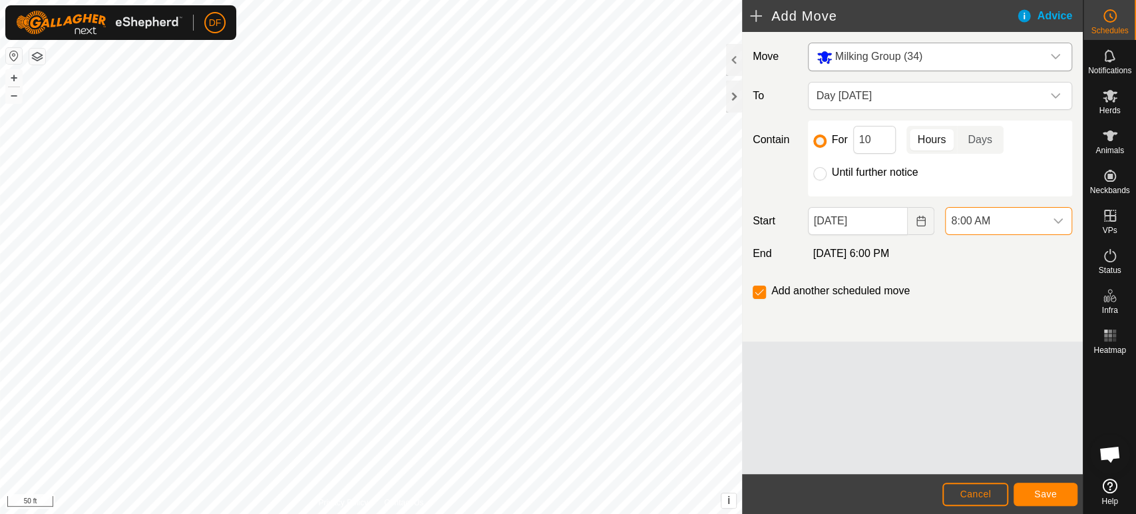
click at [983, 218] on span "8:00 AM" at bounding box center [994, 221] width 99 height 27
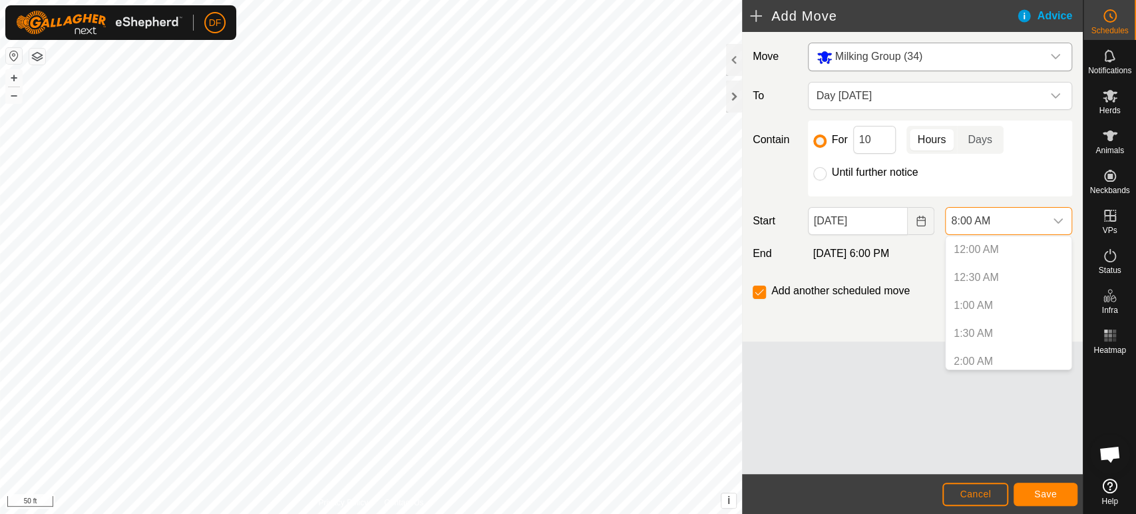
scroll to position [341, 0]
click at [965, 331] on li "7:30 AM" at bounding box center [1008, 328] width 126 height 27
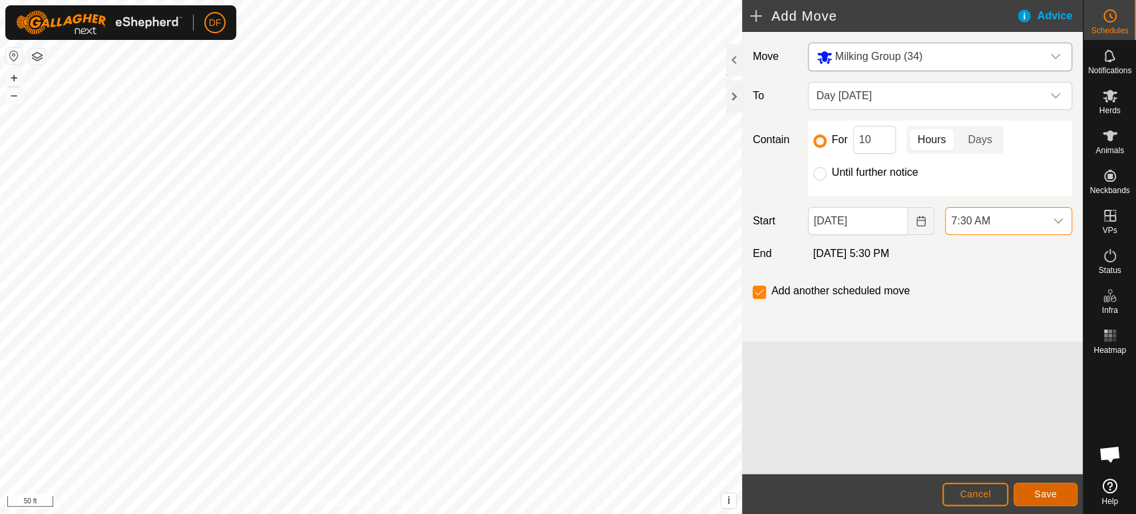
click at [1042, 494] on span "Save" at bounding box center [1045, 493] width 23 height 11
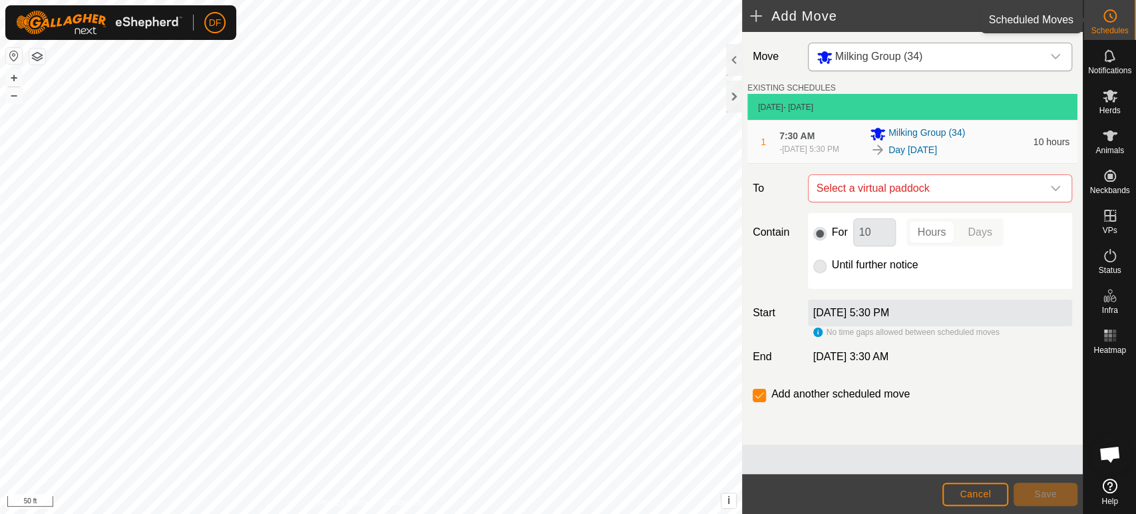
click at [1114, 29] on span "Schedules" at bounding box center [1108, 31] width 37 height 8
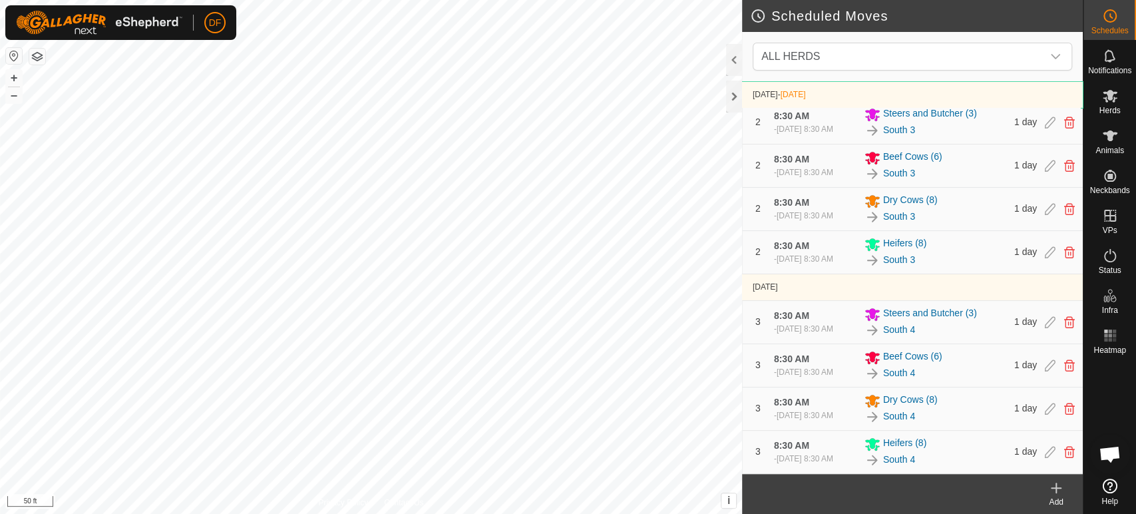
scroll to position [514, 0]
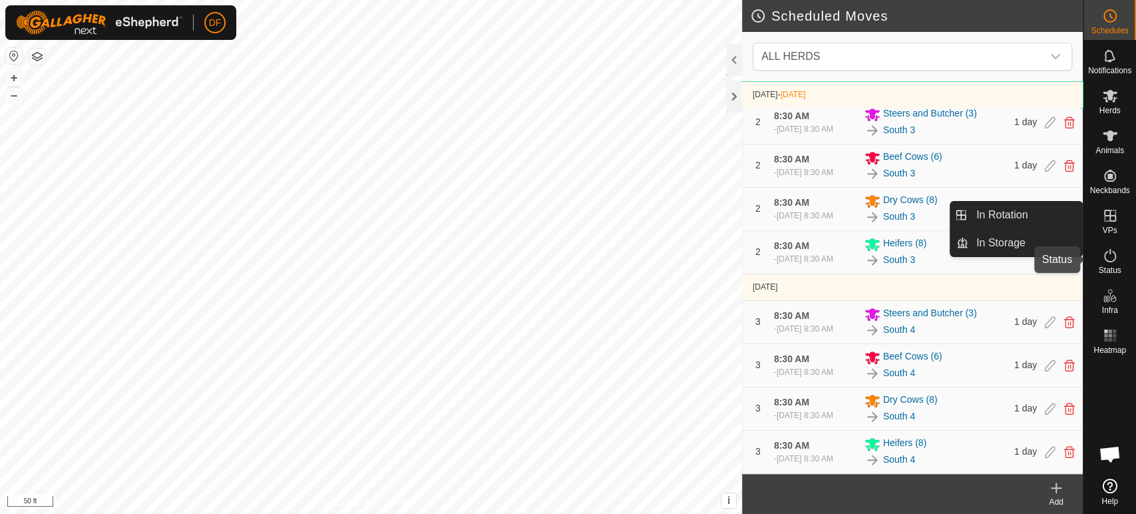
click at [1117, 255] on es-activation-svg-icon at bounding box center [1110, 255] width 24 height 21
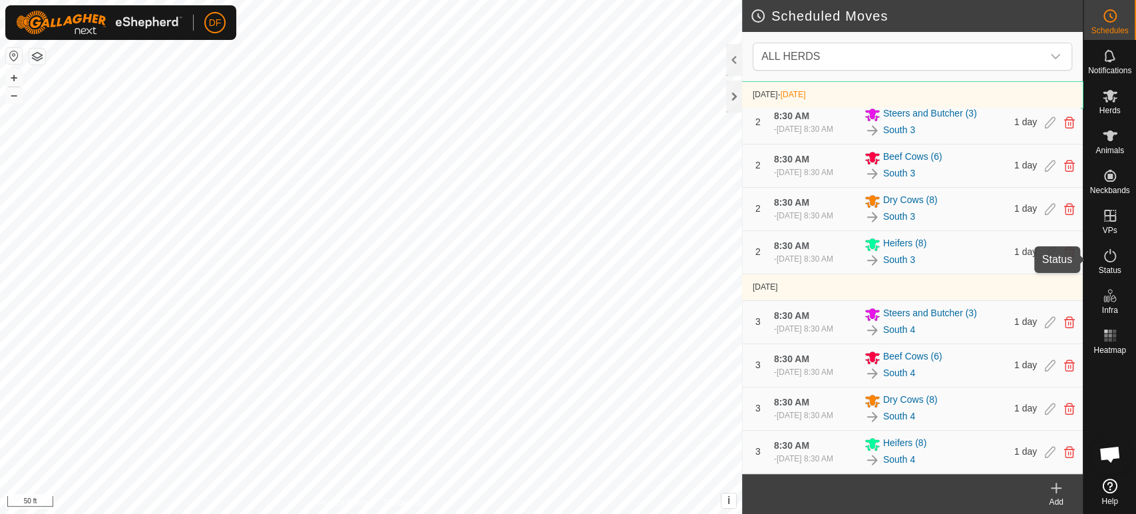
click at [1110, 261] on icon at bounding box center [1110, 255] width 12 height 13
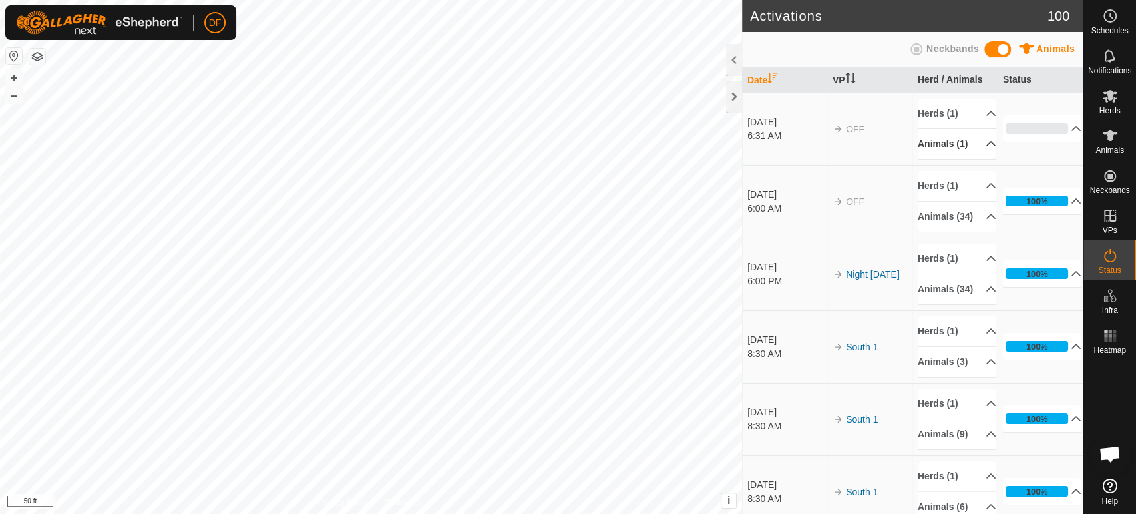
click at [965, 142] on p-accordion-header "Animals (1)" at bounding box center [956, 144] width 78 height 30
